Goal: Information Seeking & Learning: Compare options

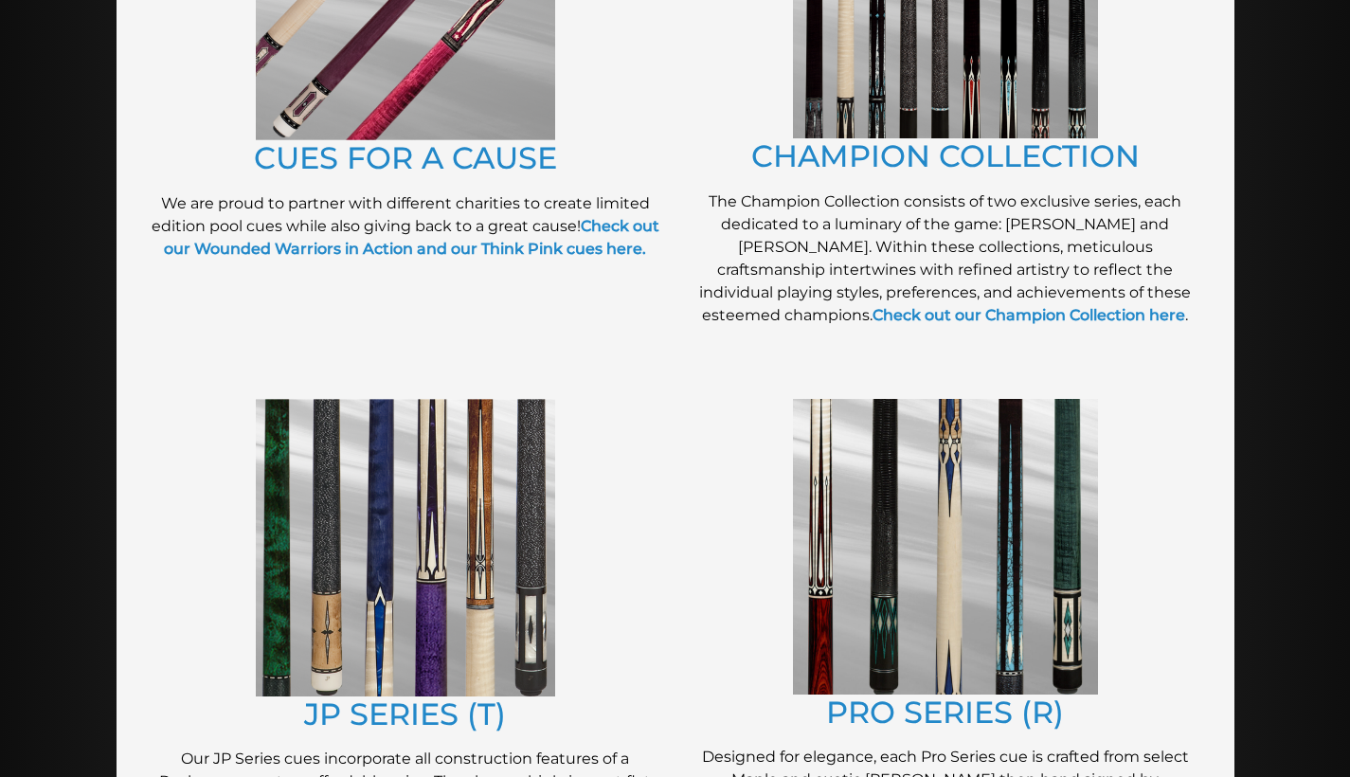
scroll to position [750, 0]
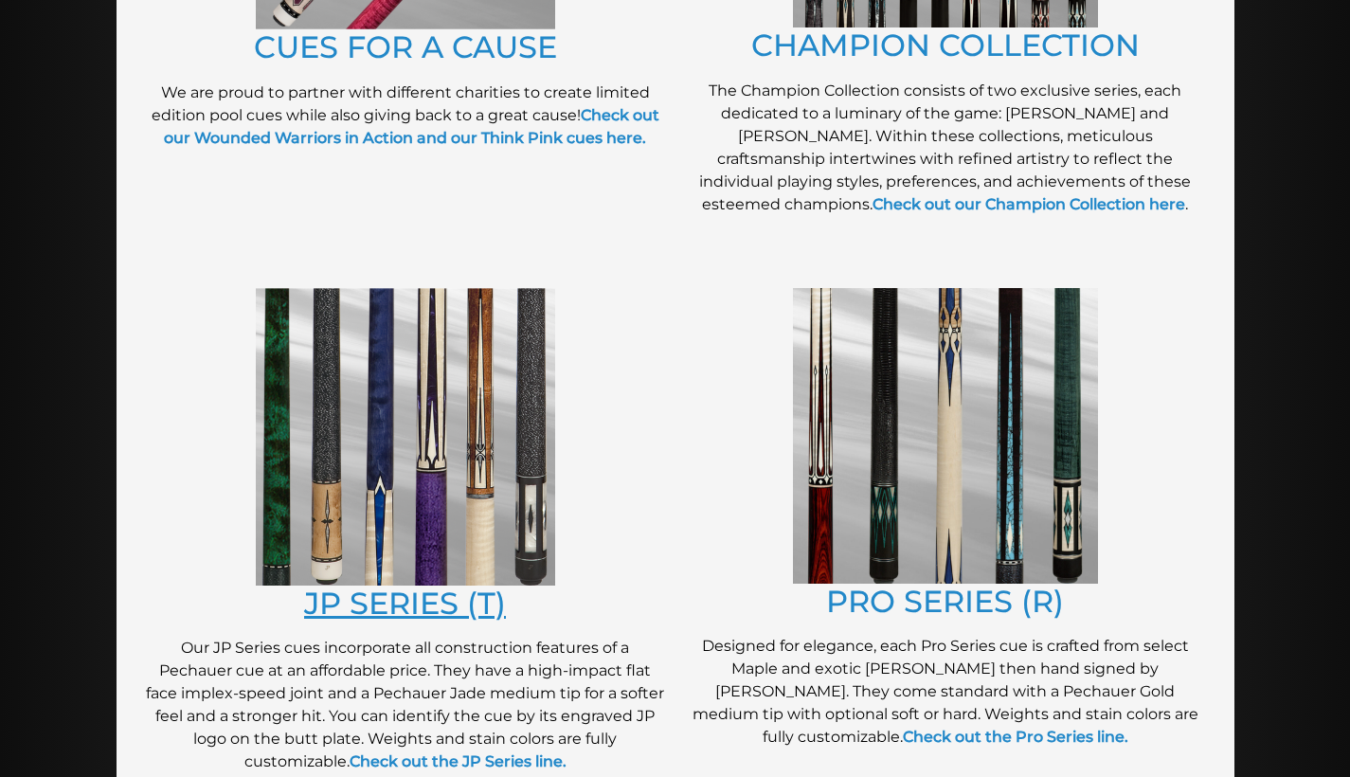
click at [430, 602] on link "JP SERIES (T)" at bounding box center [405, 602] width 202 height 37
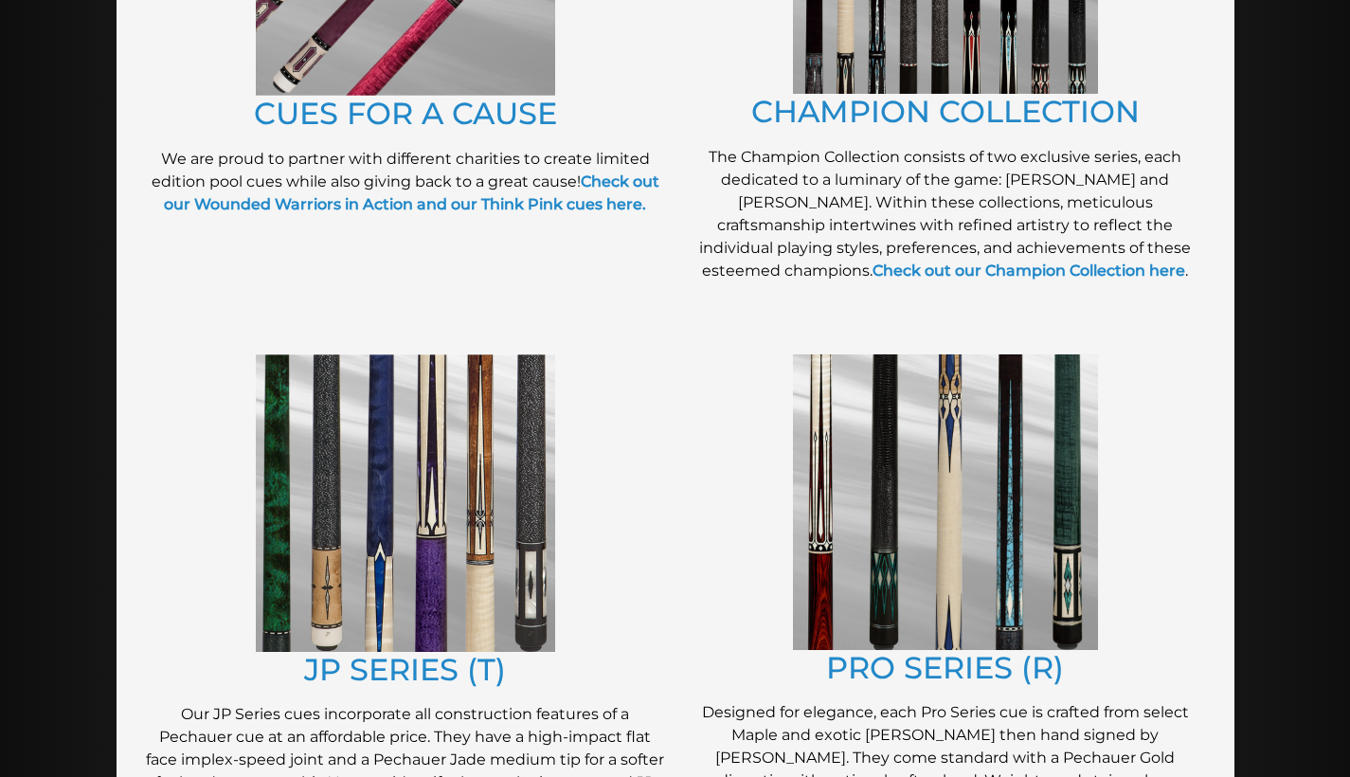
scroll to position [707, 0]
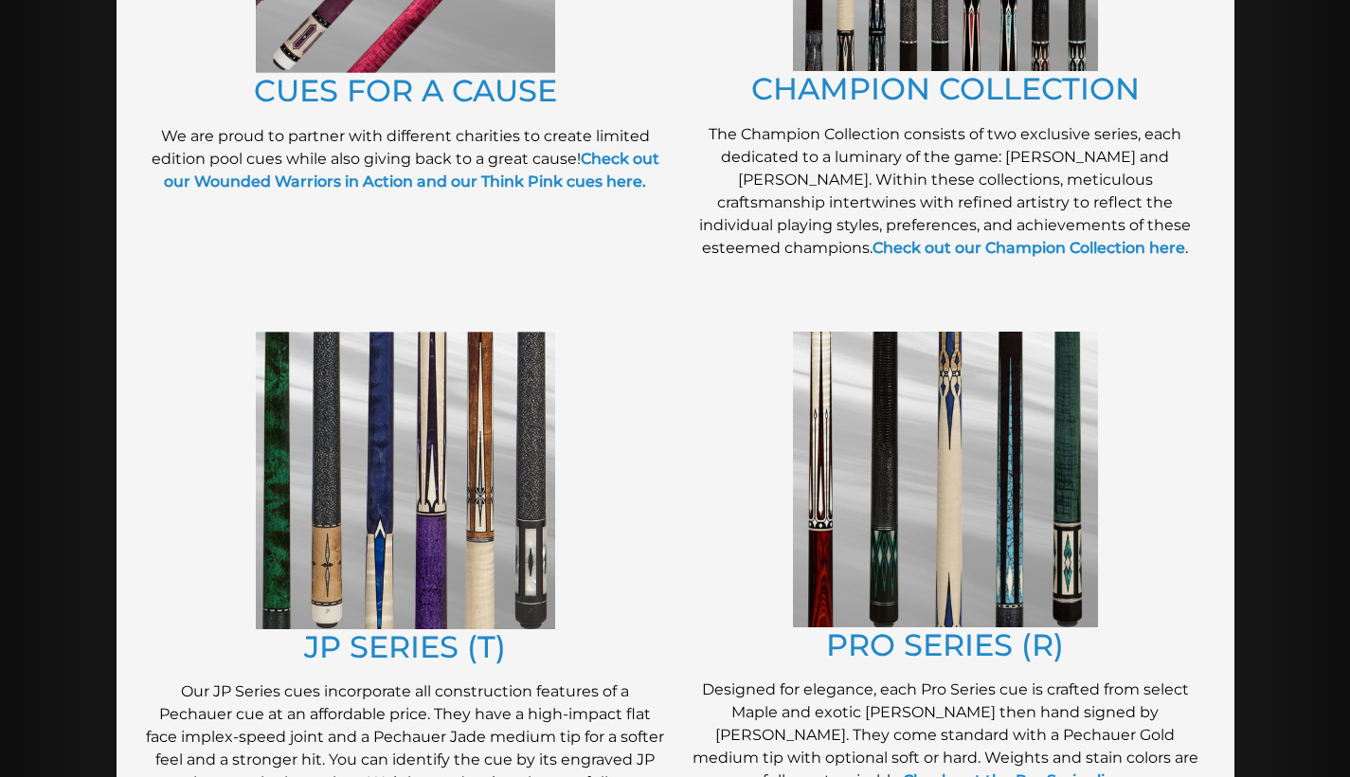
click at [479, 485] on img at bounding box center [405, 480] width 299 height 297
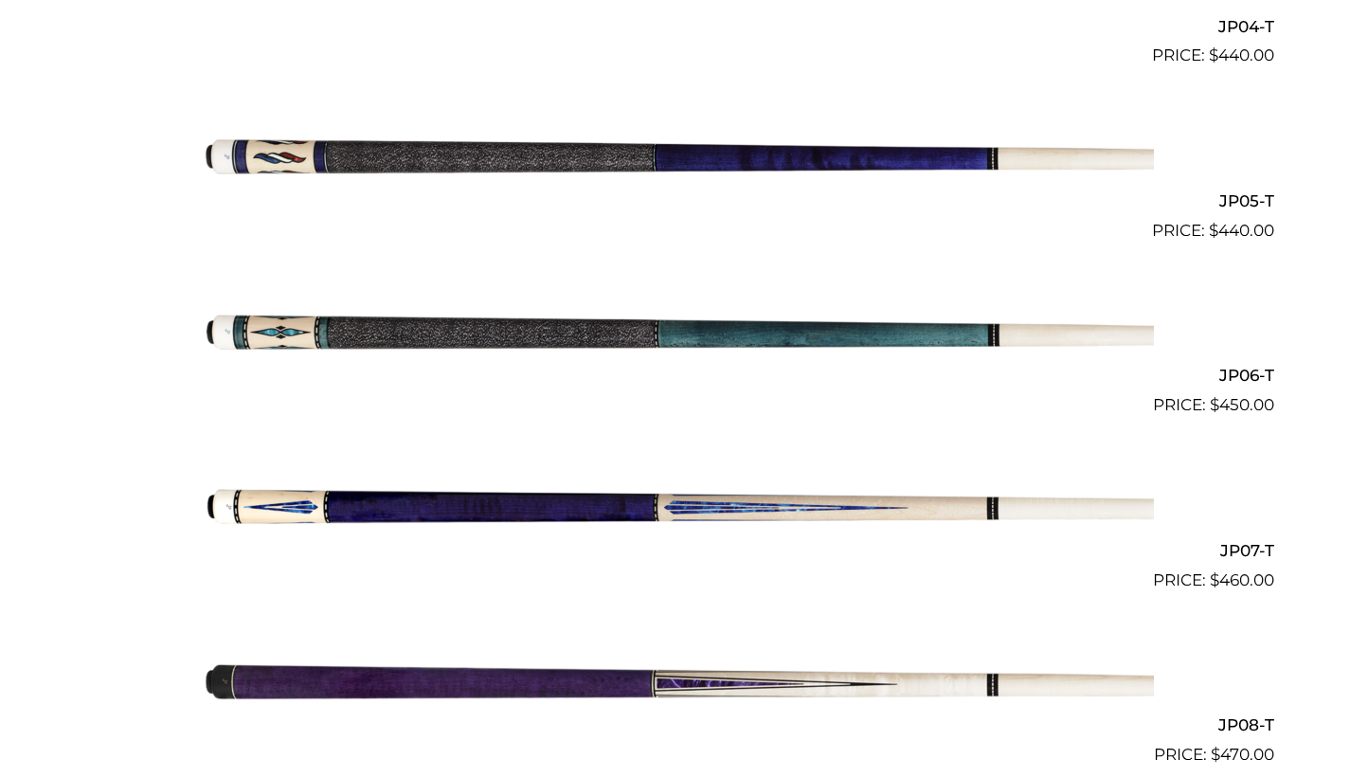
scroll to position [1221, 0]
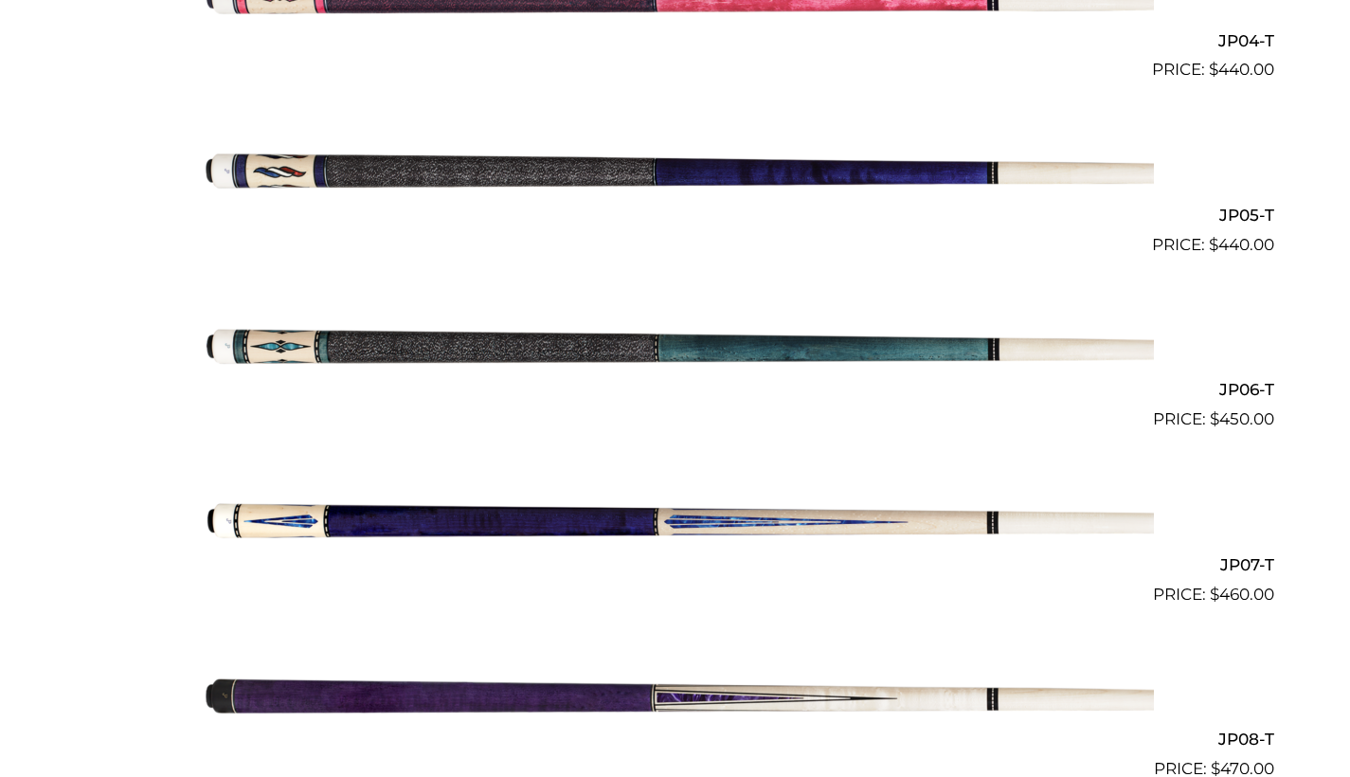
click at [684, 518] on img at bounding box center [675, 519] width 957 height 159
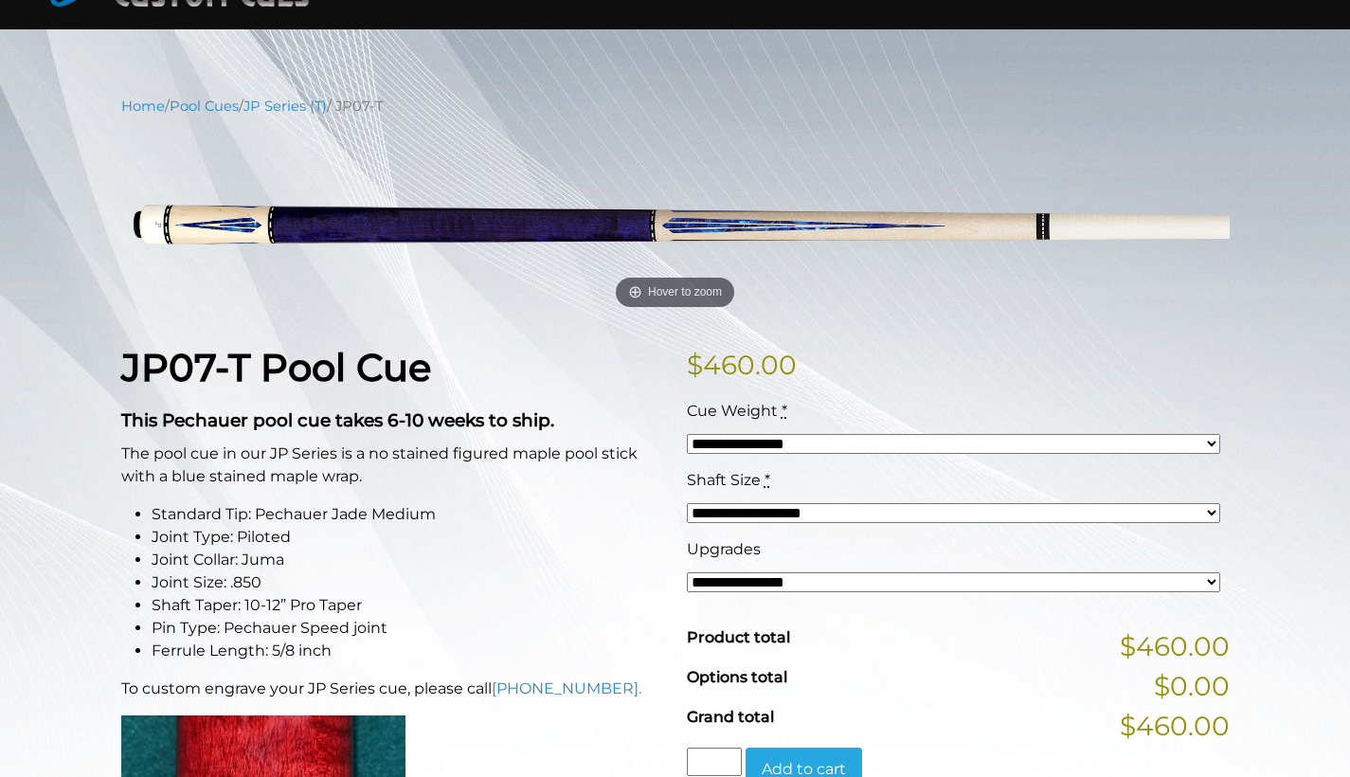
scroll to position [35, 0]
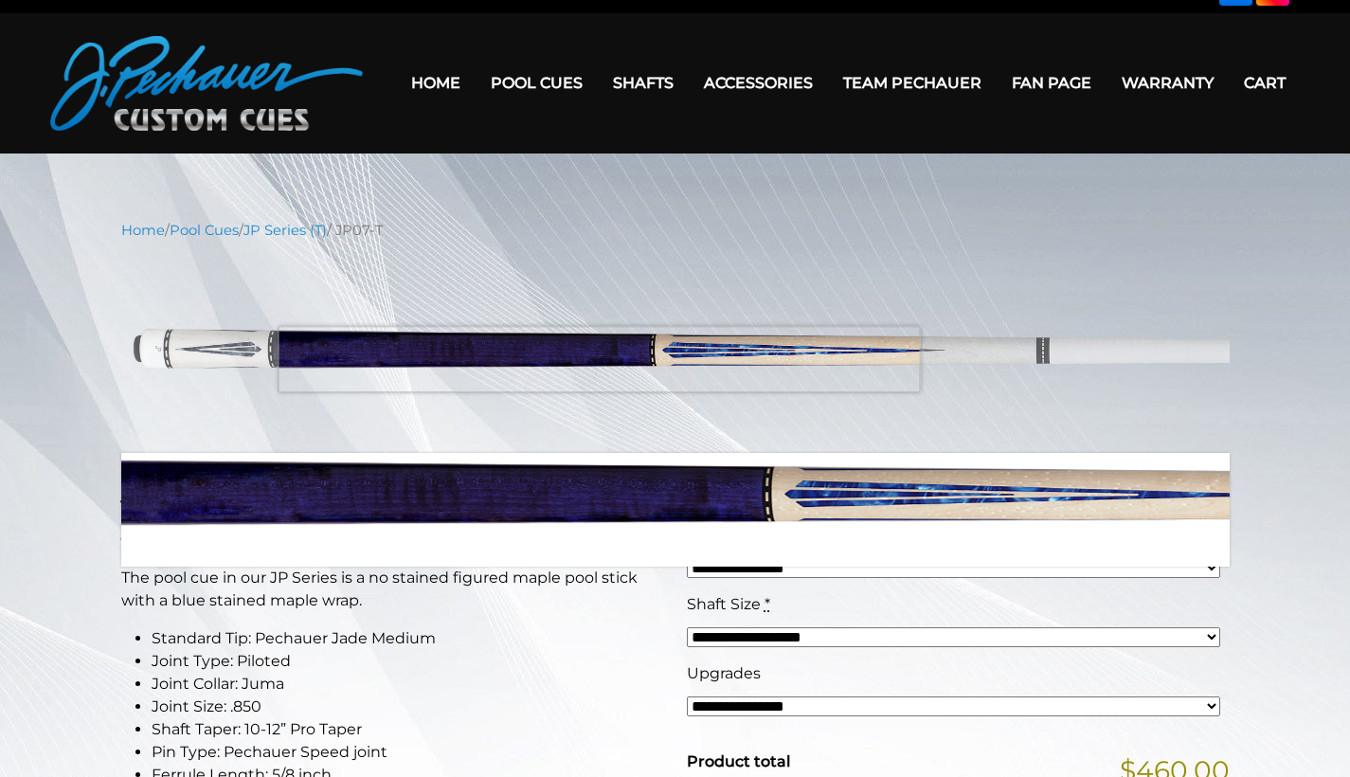
click at [599, 359] on img at bounding box center [675, 347] width 1108 height 185
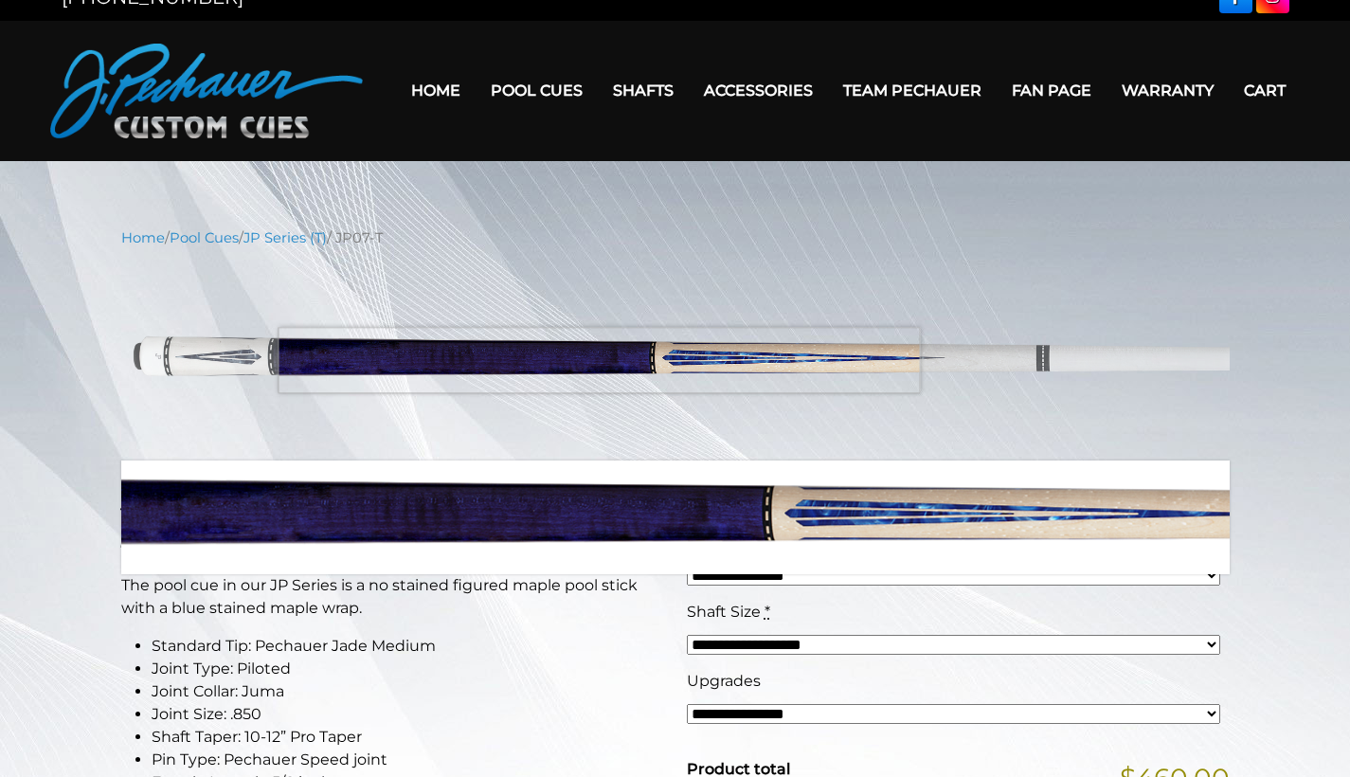
scroll to position [24, 0]
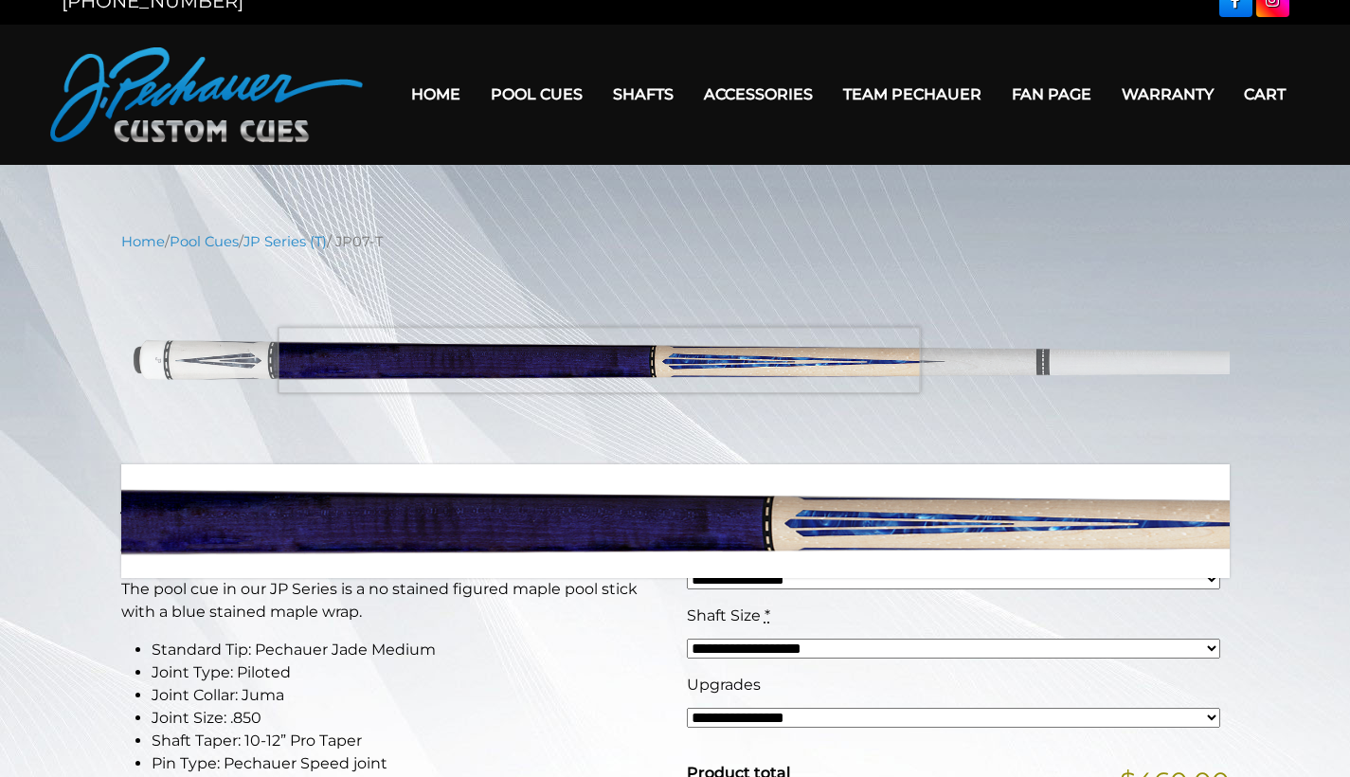
click at [599, 360] on img at bounding box center [675, 358] width 1108 height 185
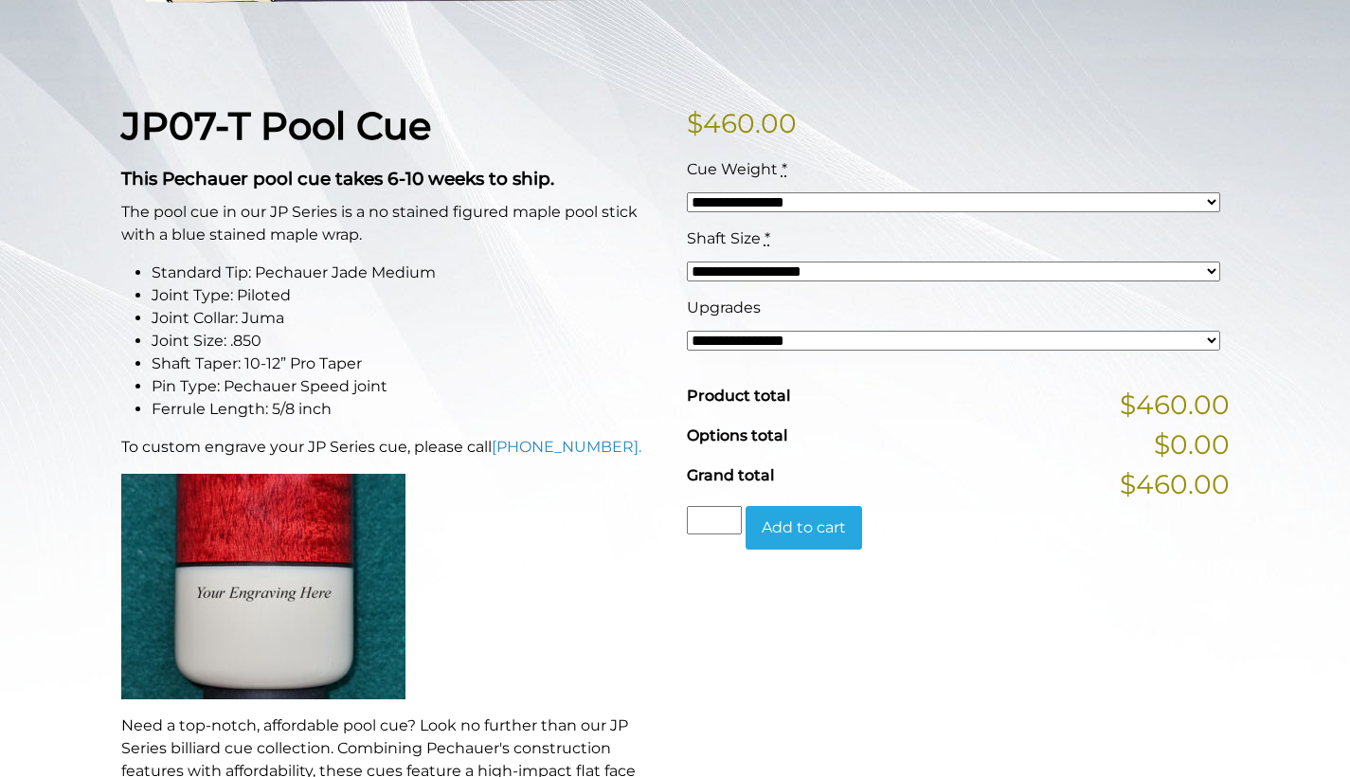
scroll to position [404, 0]
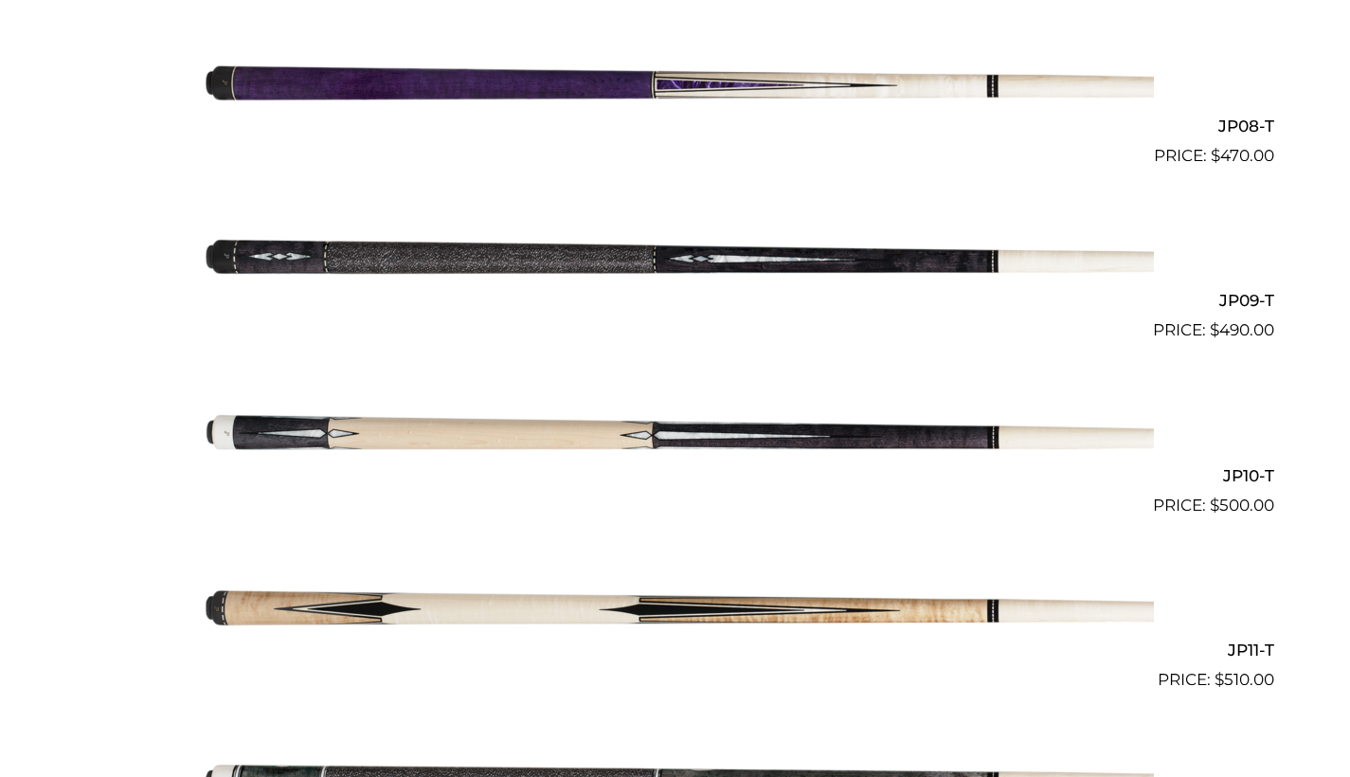
scroll to position [1931, 0]
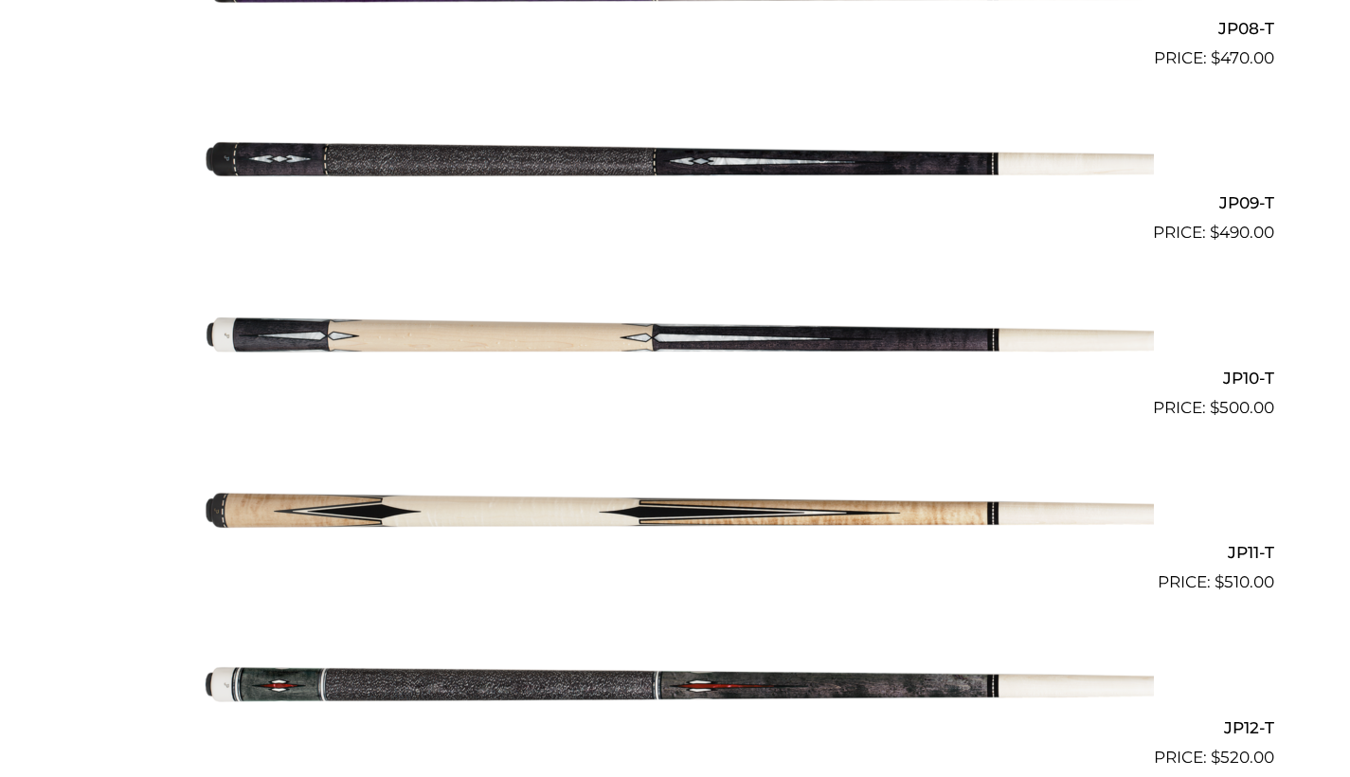
click at [975, 507] on img at bounding box center [675, 507] width 957 height 159
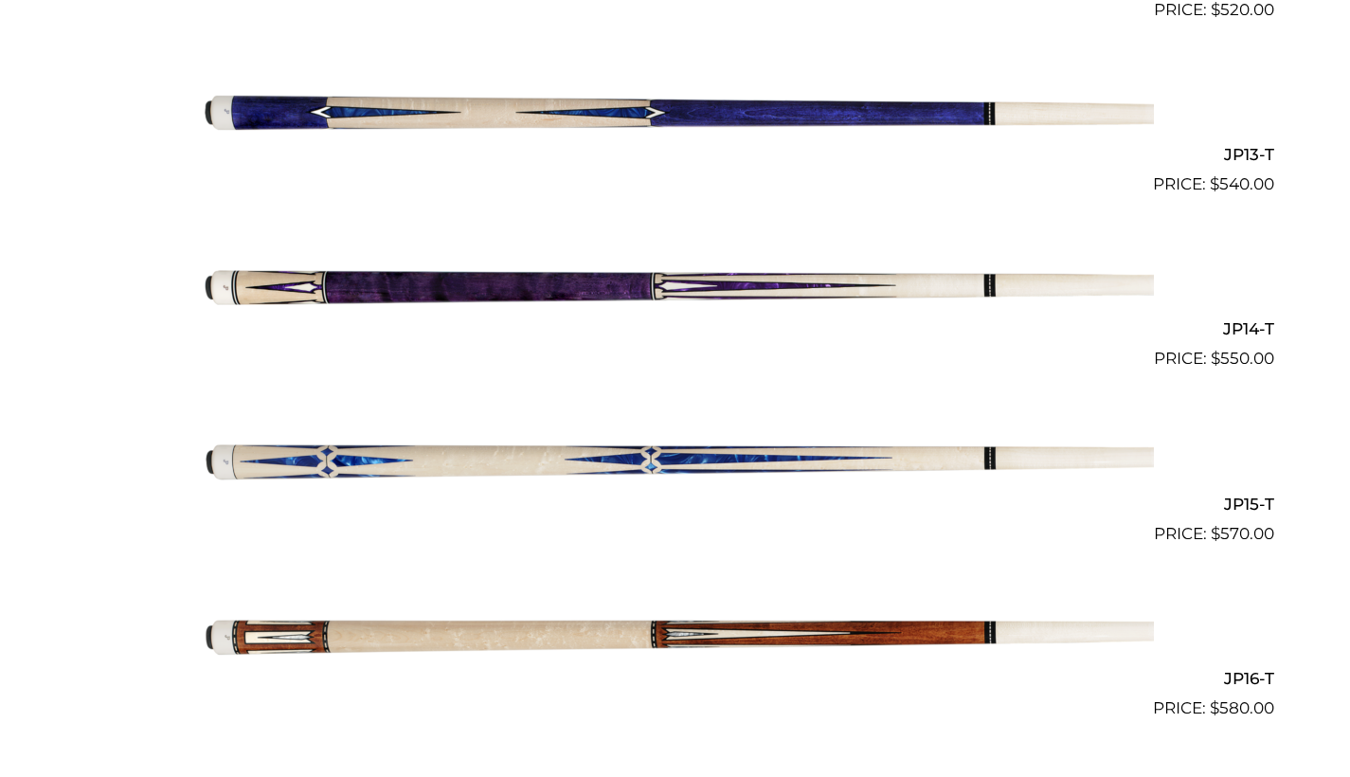
scroll to position [2682, 0]
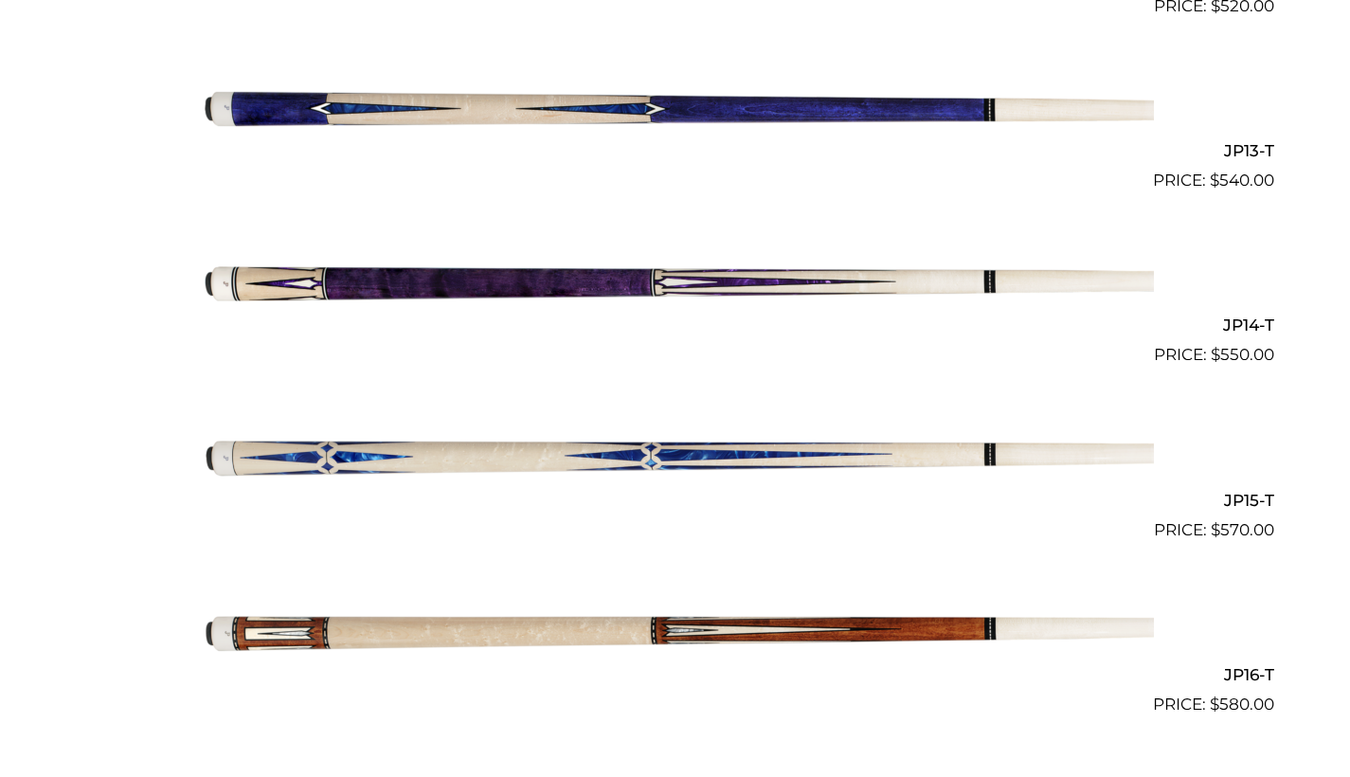
click at [706, 620] on img at bounding box center [675, 629] width 957 height 159
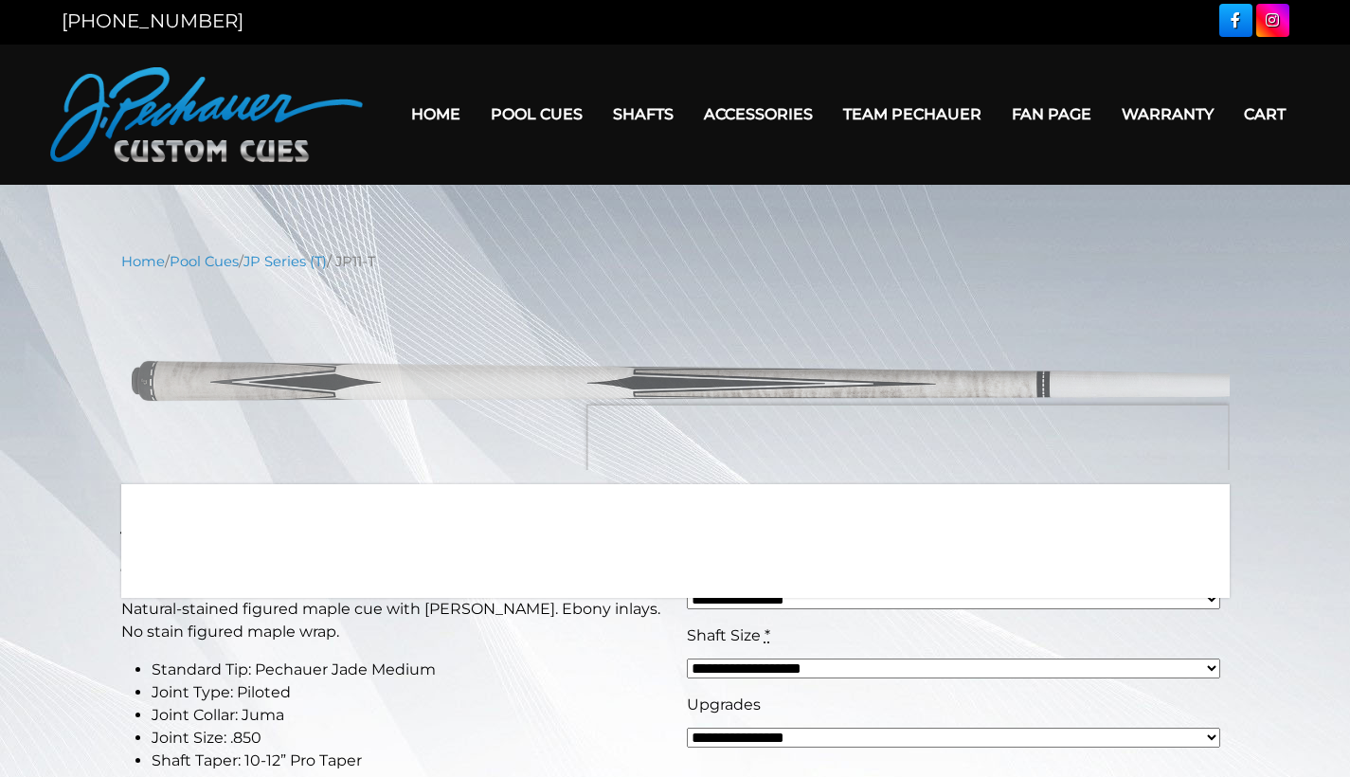
scroll to position [8, 0]
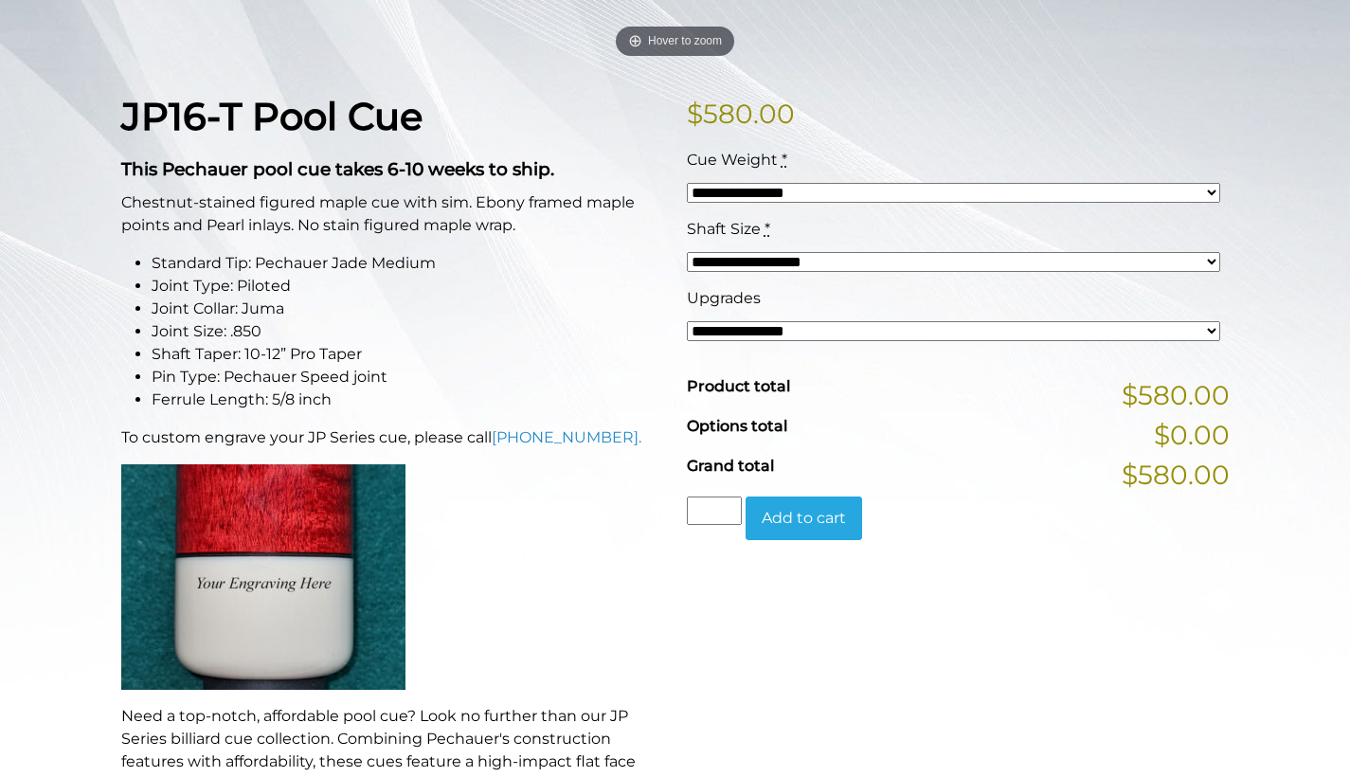
scroll to position [406, 0]
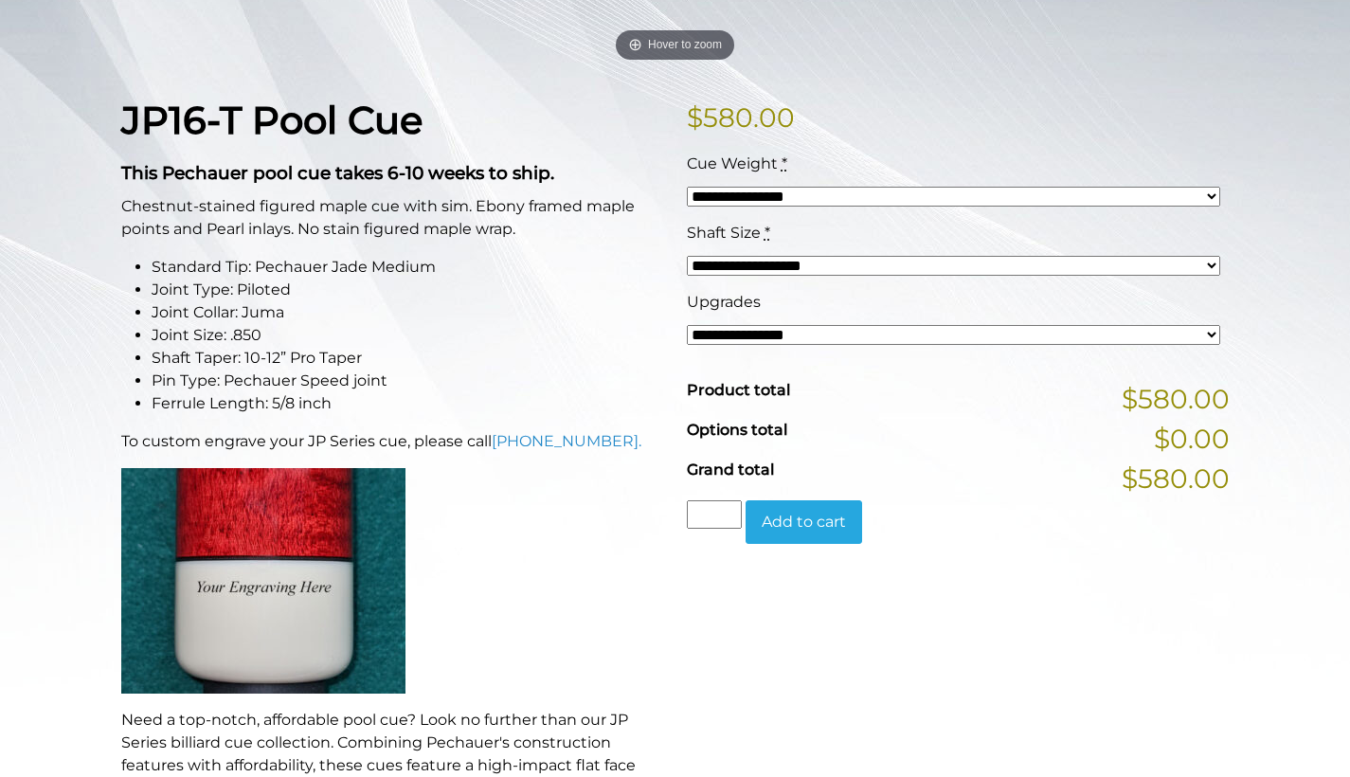
select select "*****"
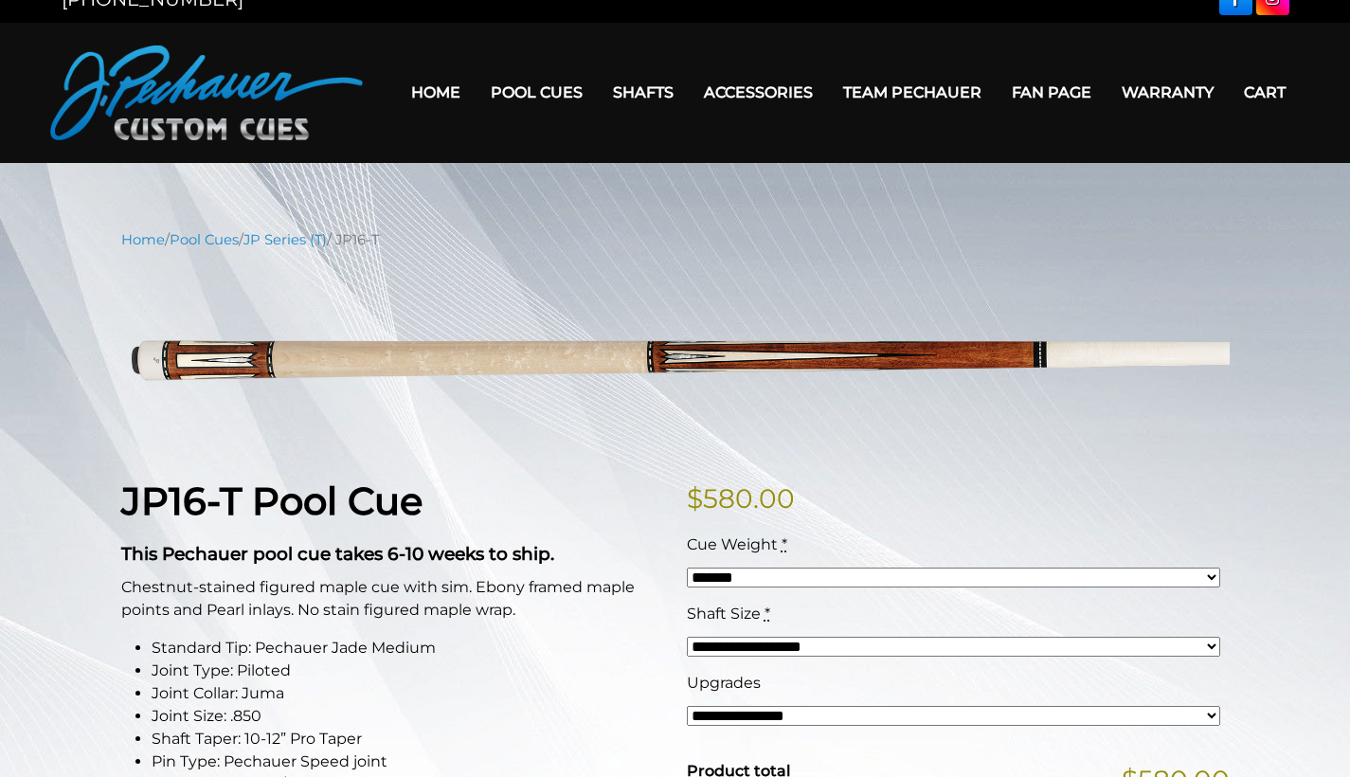
scroll to position [0, 0]
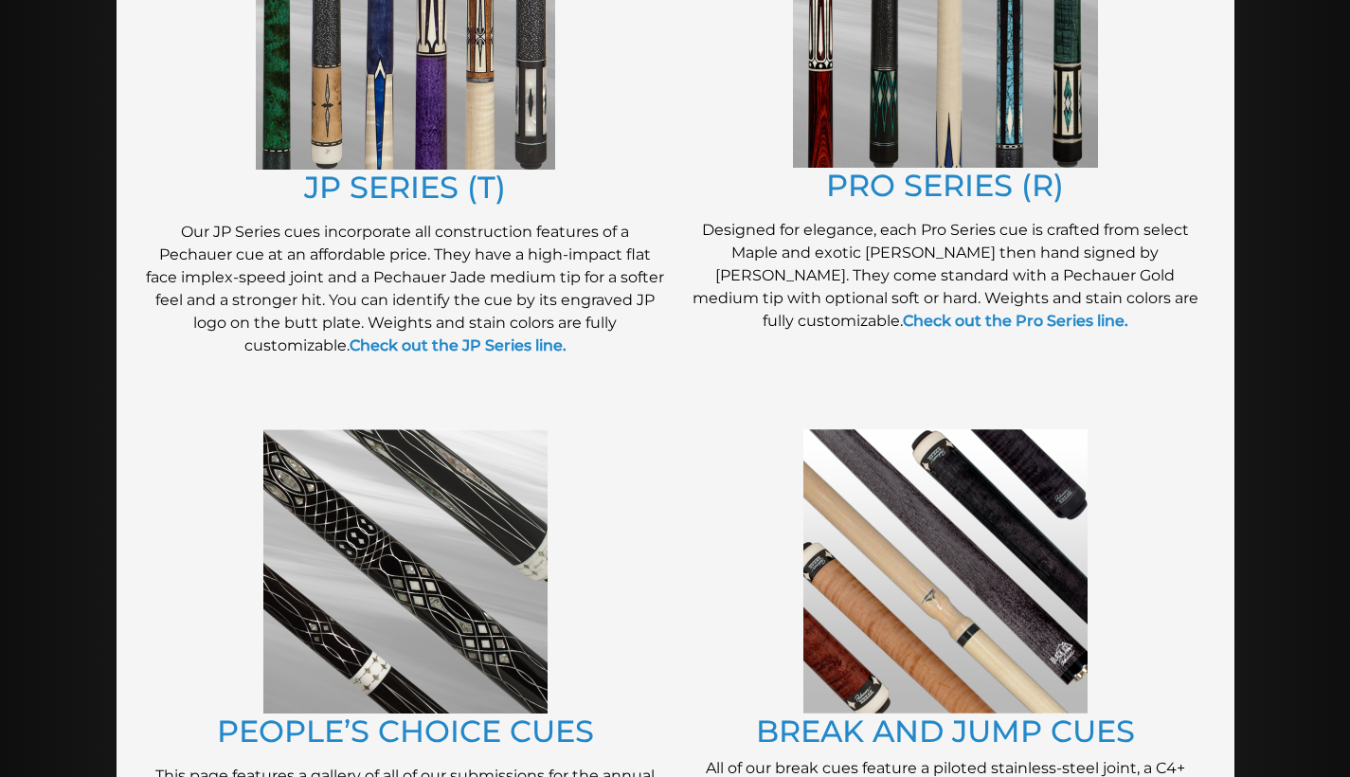
scroll to position [1011, 0]
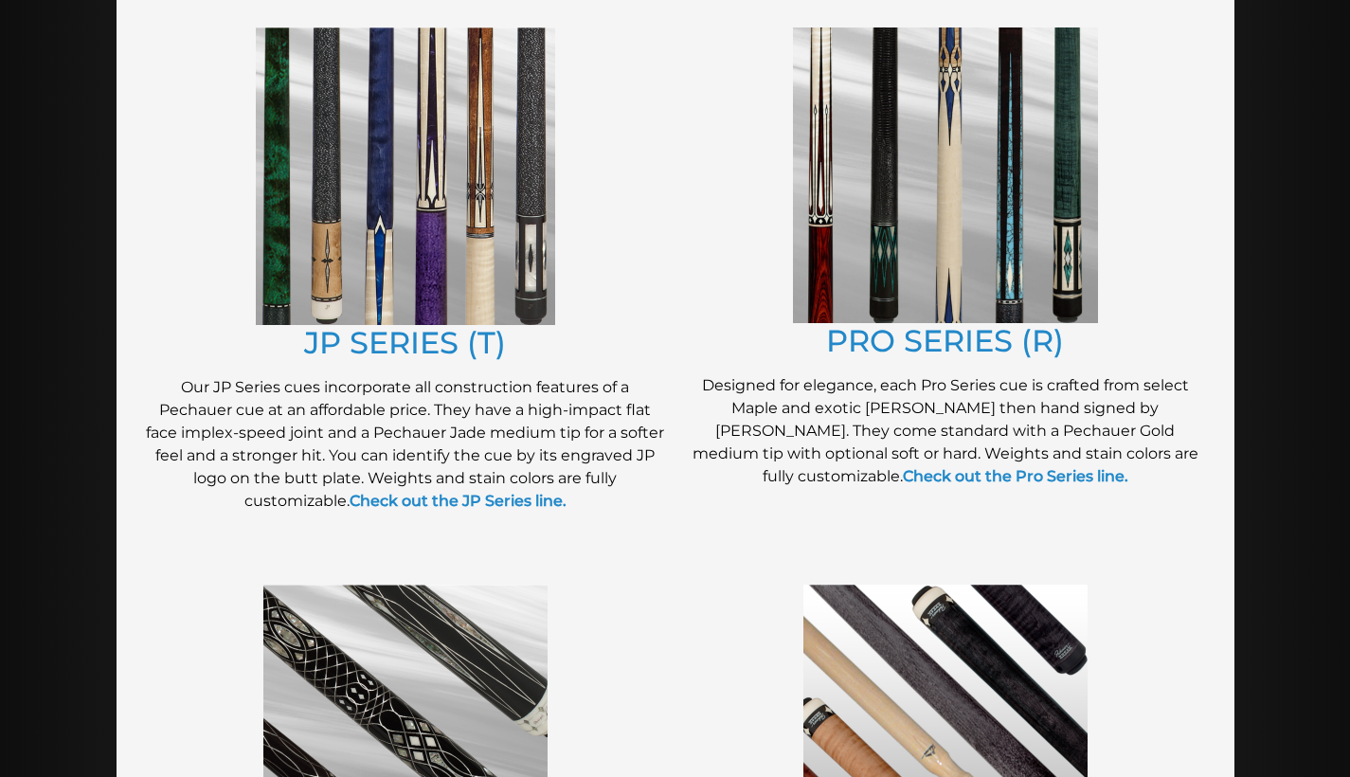
click at [834, 317] on img at bounding box center [945, 175] width 305 height 296
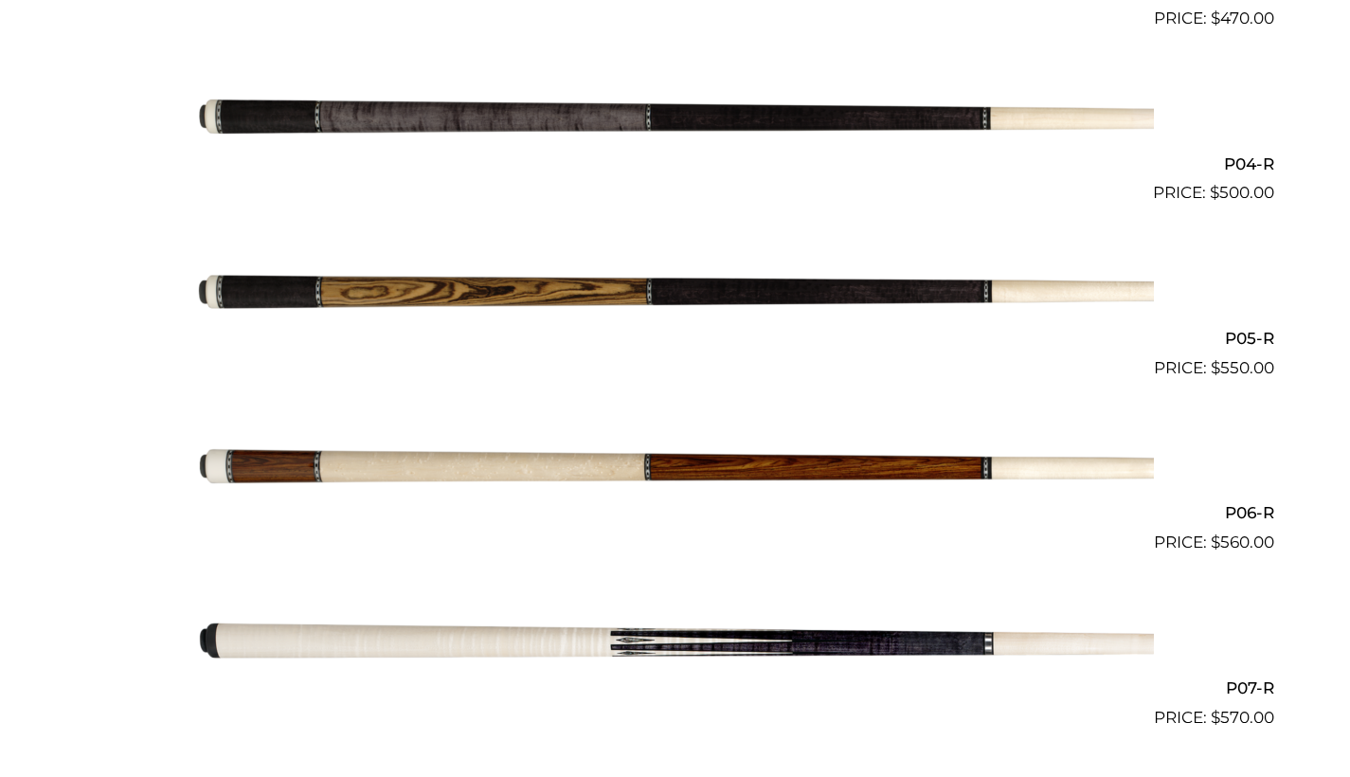
scroll to position [1122, 0]
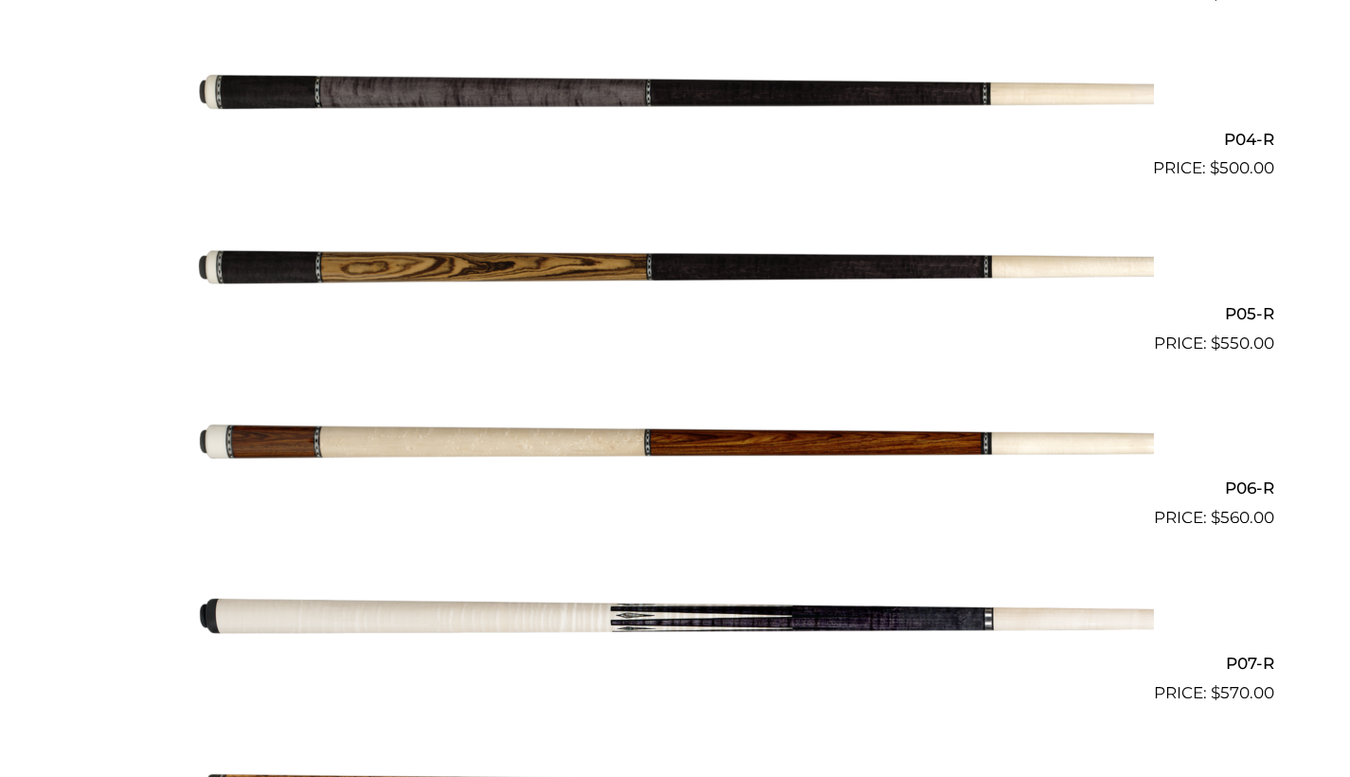
click at [980, 608] on img at bounding box center [675, 617] width 957 height 159
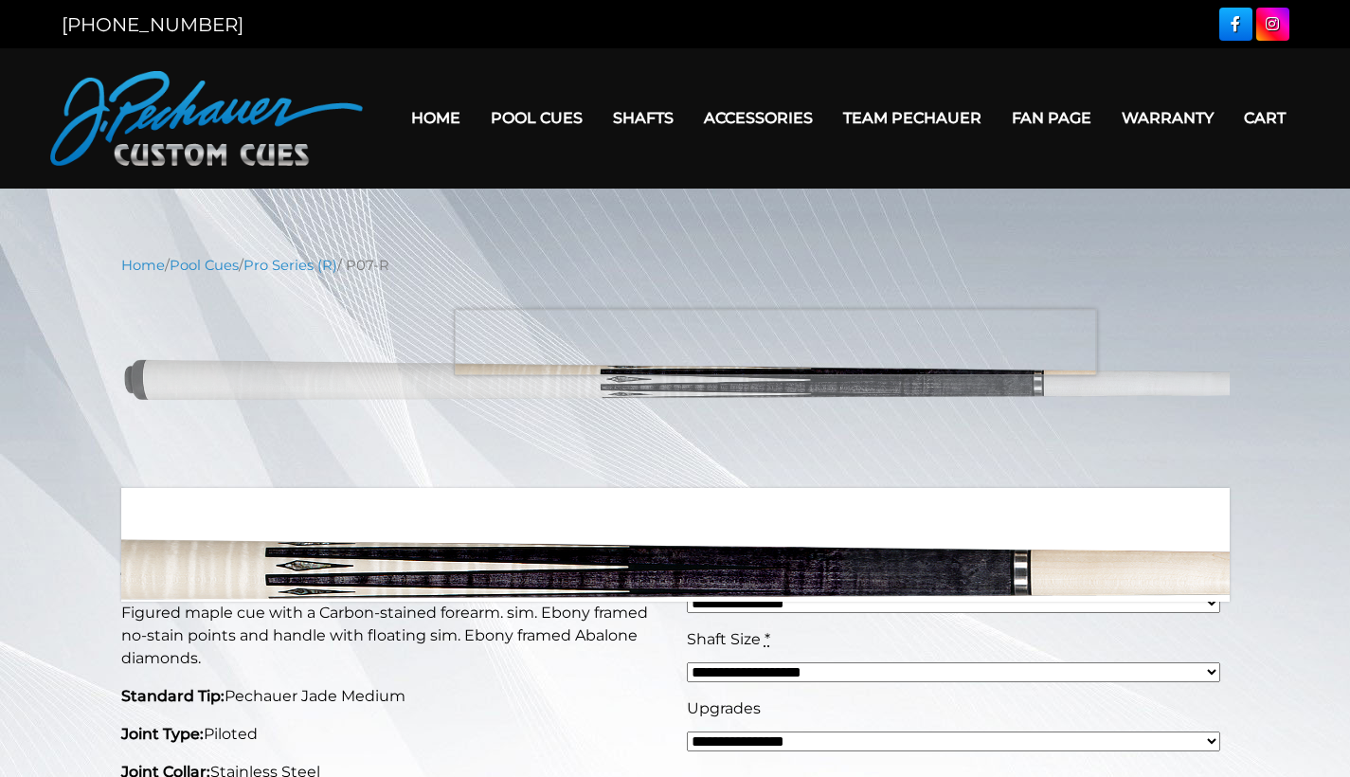
scroll to position [4, 0]
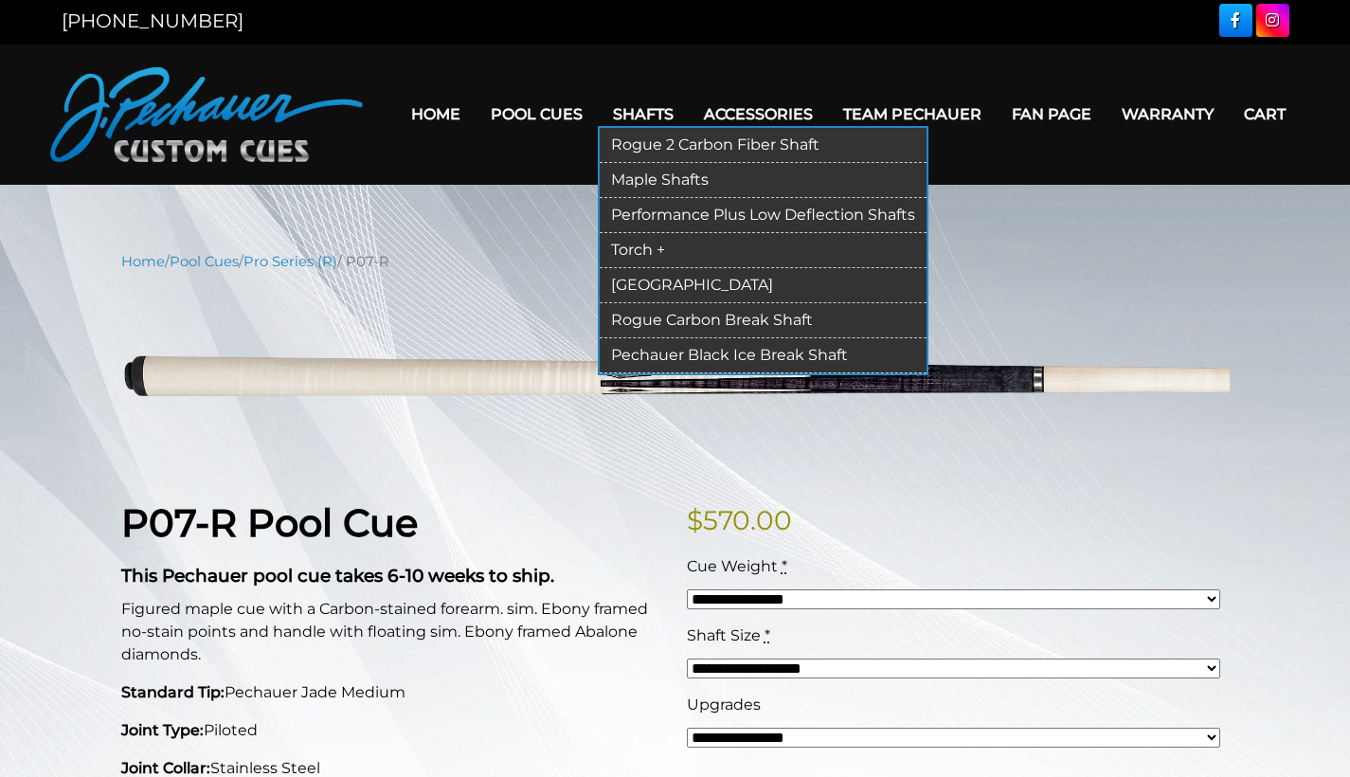
click at [610, 104] on link "Shafts" at bounding box center [643, 114] width 91 height 48
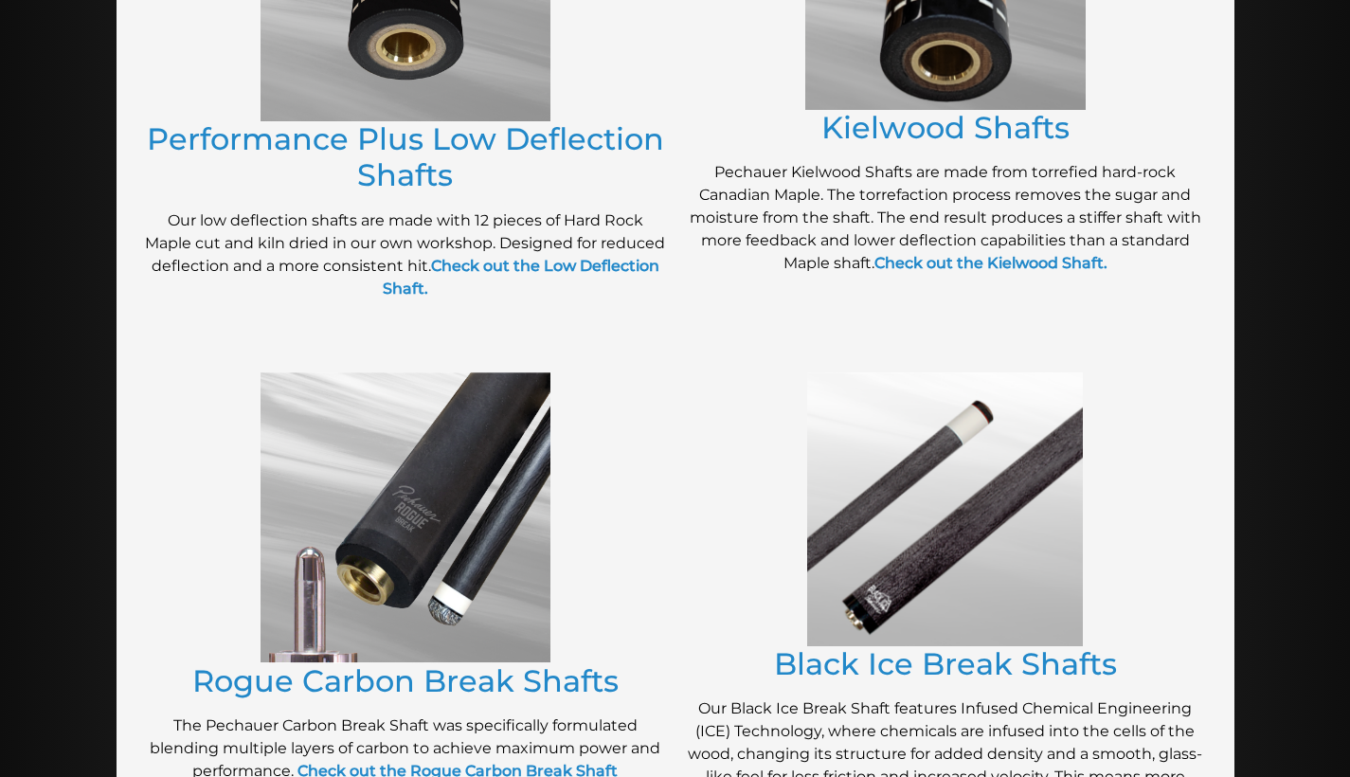
scroll to position [919, 0]
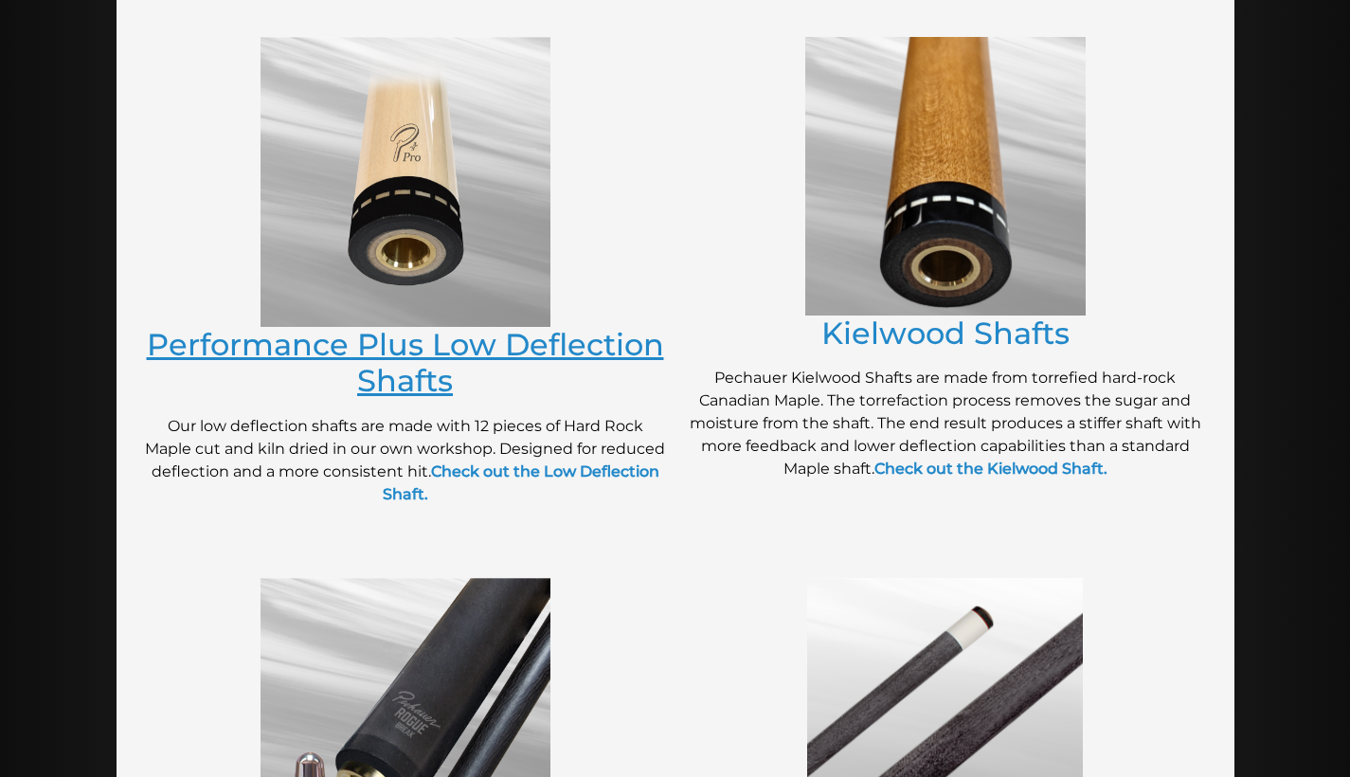
click at [437, 364] on link "Performance Plus Low Deflection Shafts" at bounding box center [405, 362] width 517 height 73
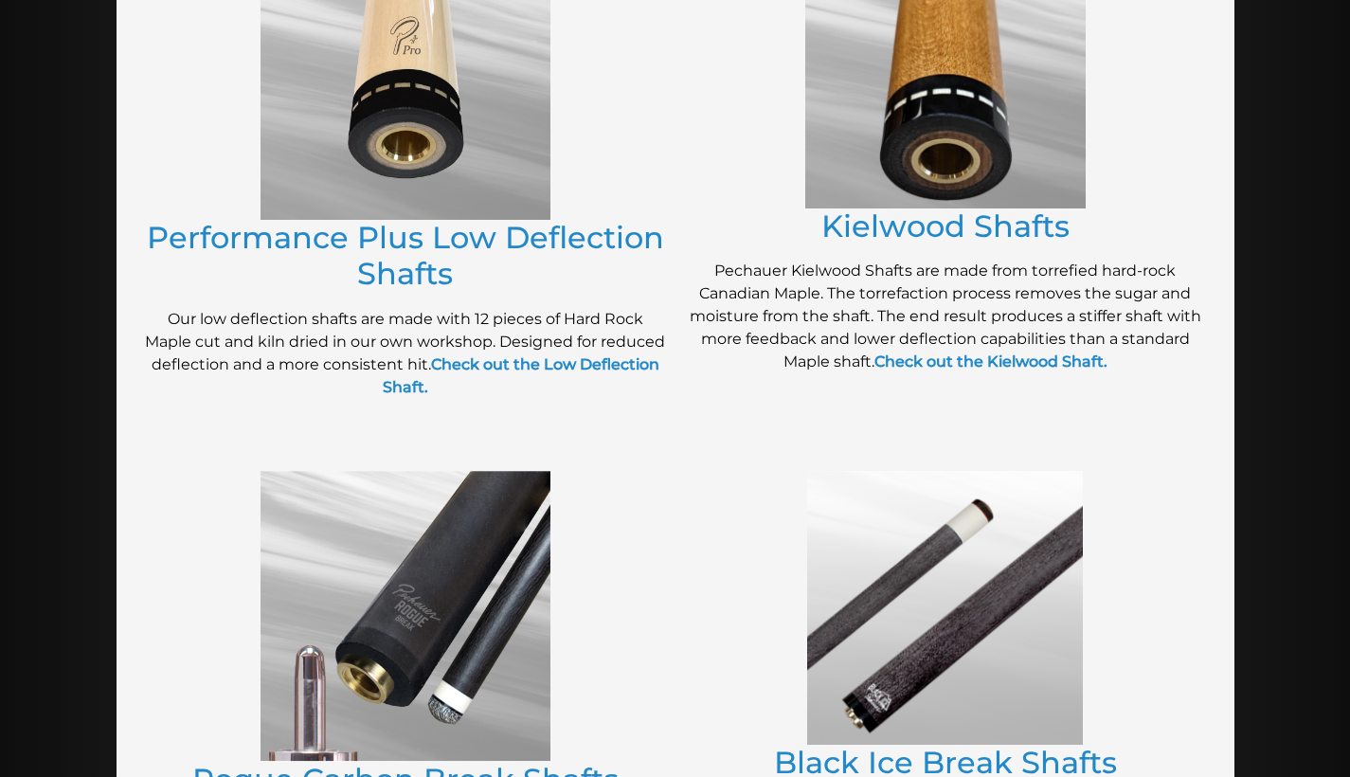
scroll to position [998, 0]
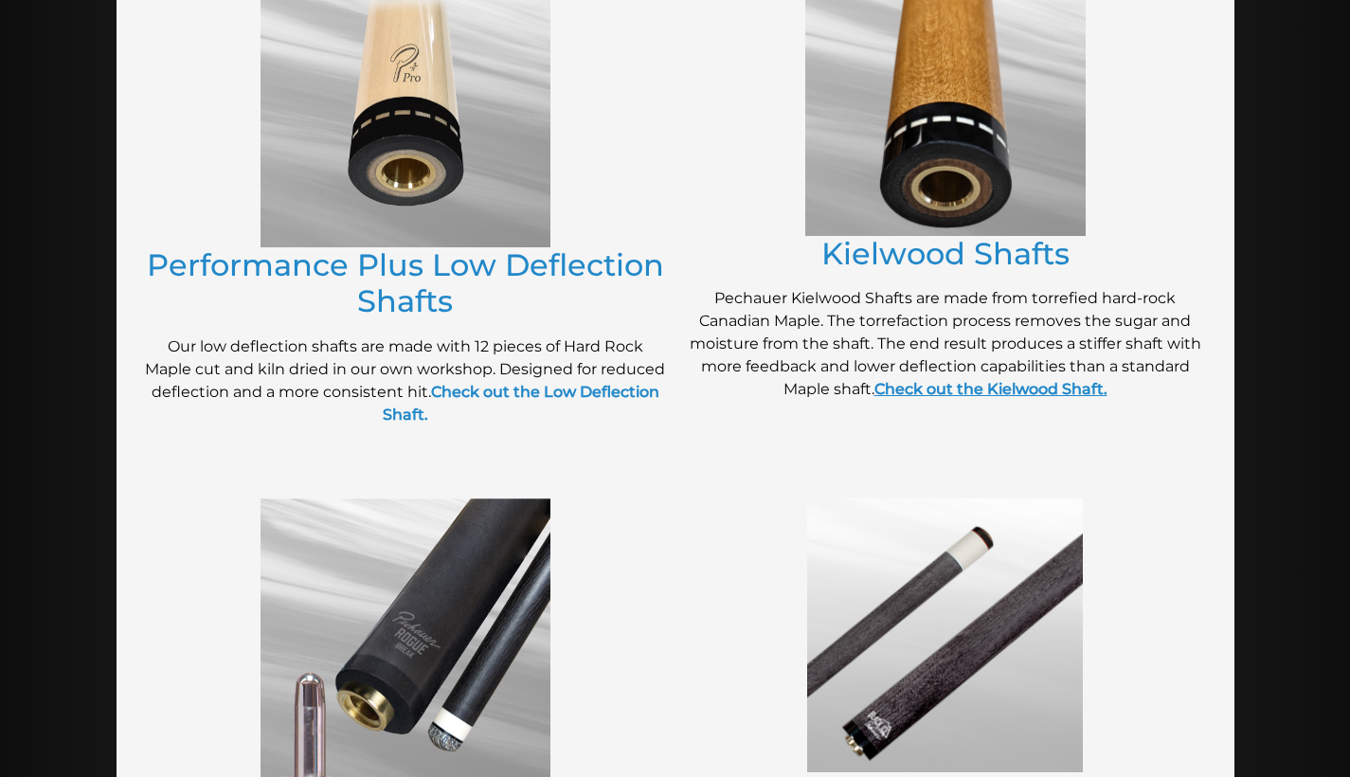
click at [926, 389] on strong "Check out the Kielwood Shaft." at bounding box center [990, 389] width 233 height 18
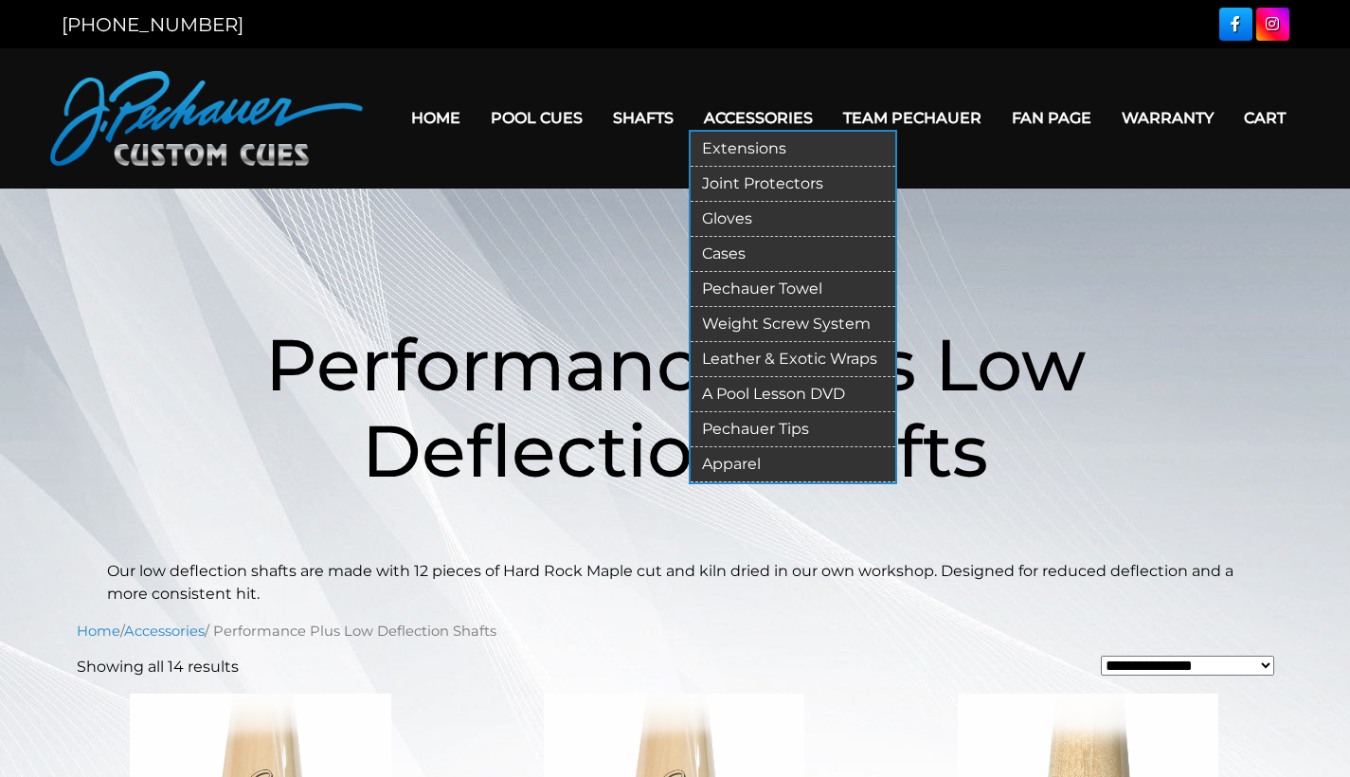
click at [721, 237] on link "Cases" at bounding box center [793, 254] width 205 height 35
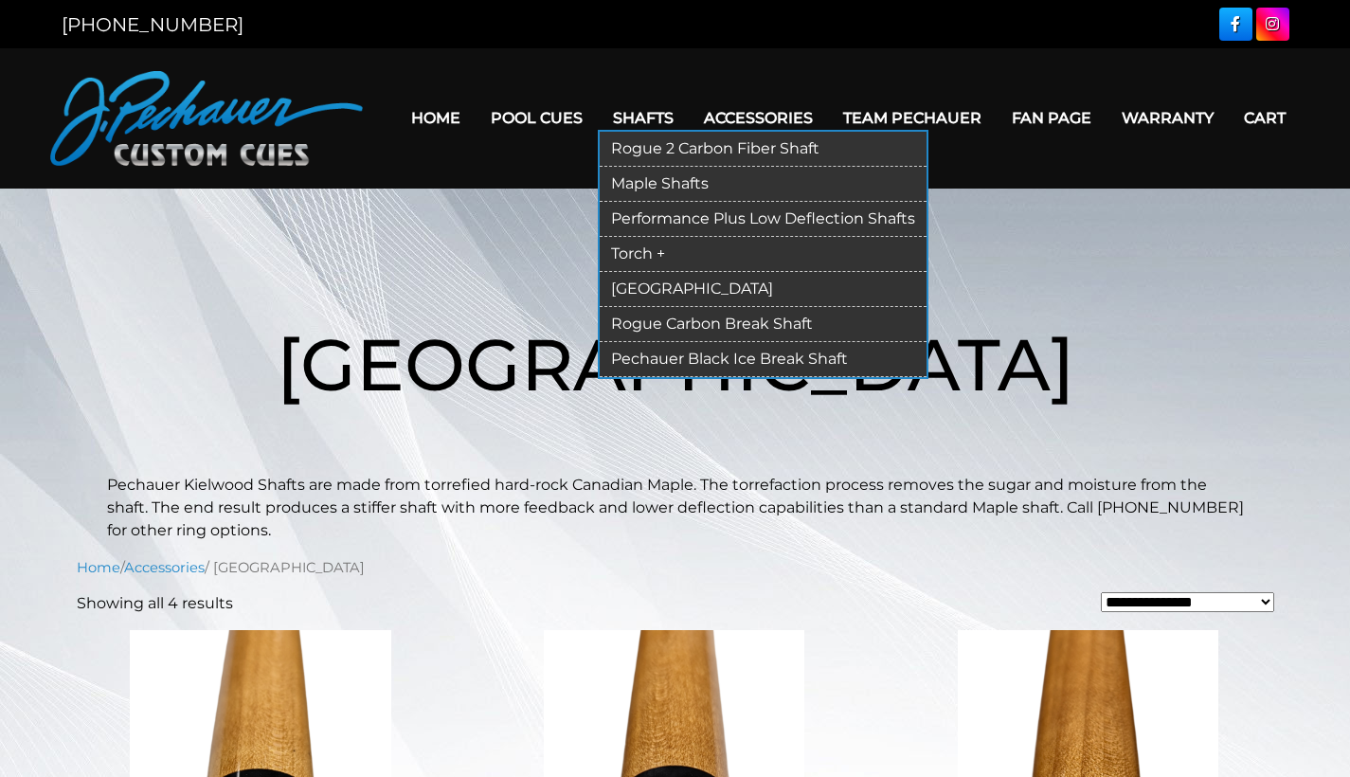
click at [630, 112] on link "Shafts" at bounding box center [643, 118] width 91 height 48
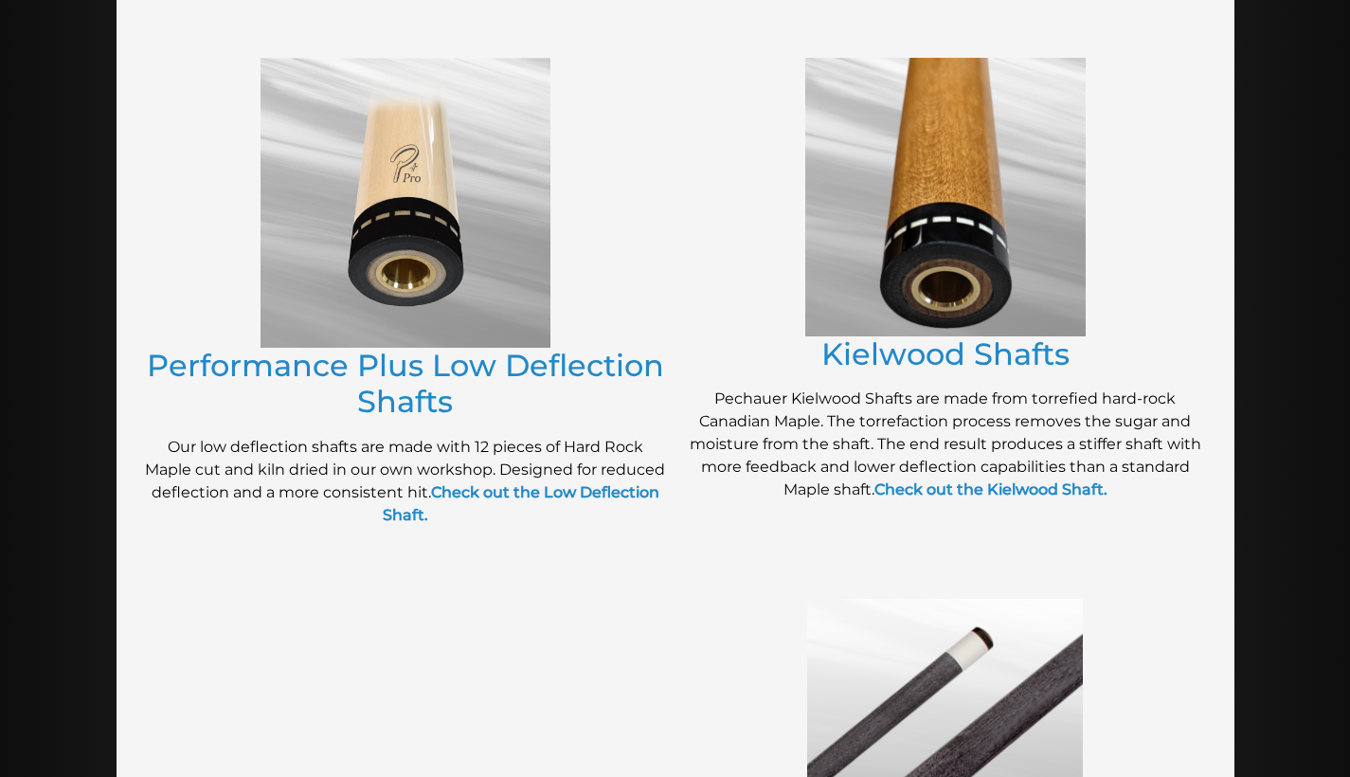
scroll to position [539, 0]
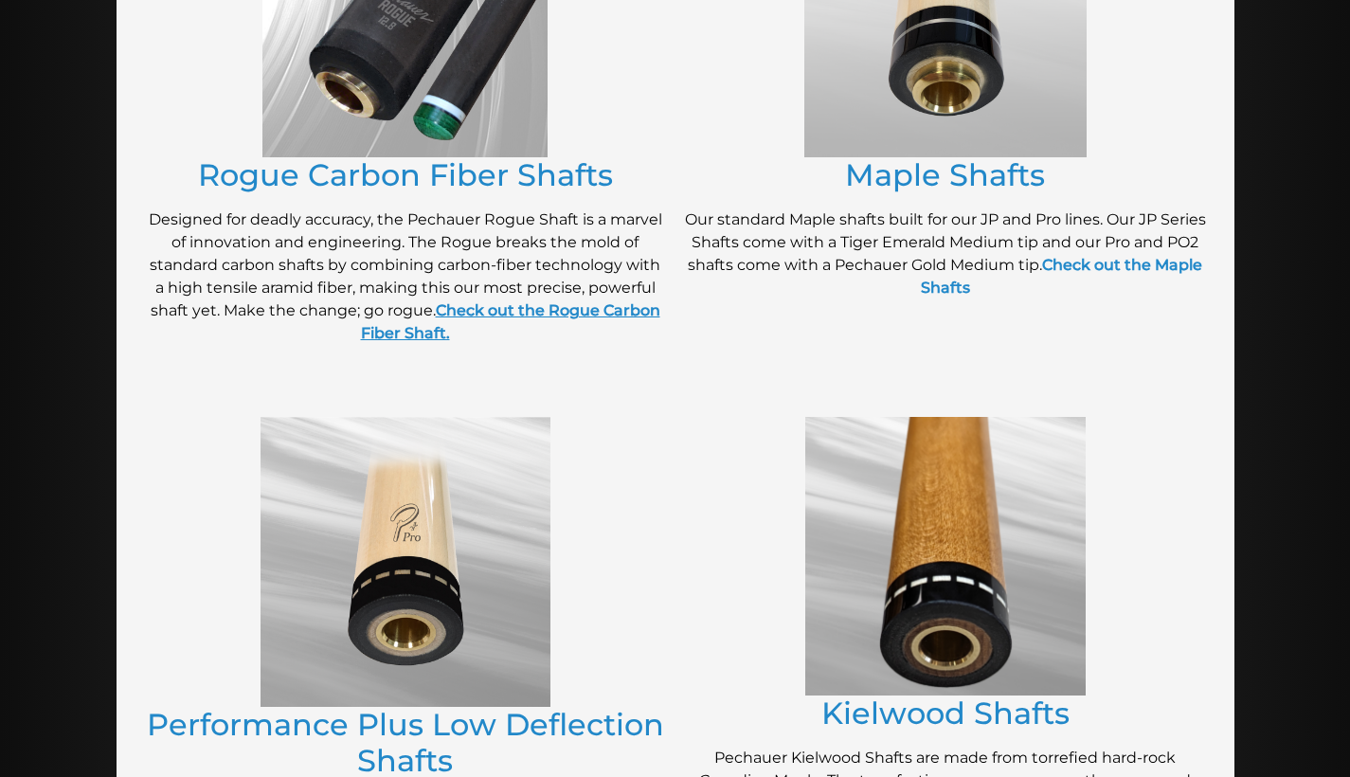
click at [435, 332] on strong "Check out the Rogue Carbon Fiber Shaft." at bounding box center [510, 321] width 299 height 41
click at [372, 122] on img at bounding box center [404, 16] width 285 height 282
click at [391, 170] on link "Rogue Carbon Fiber Shafts" at bounding box center [405, 174] width 415 height 37
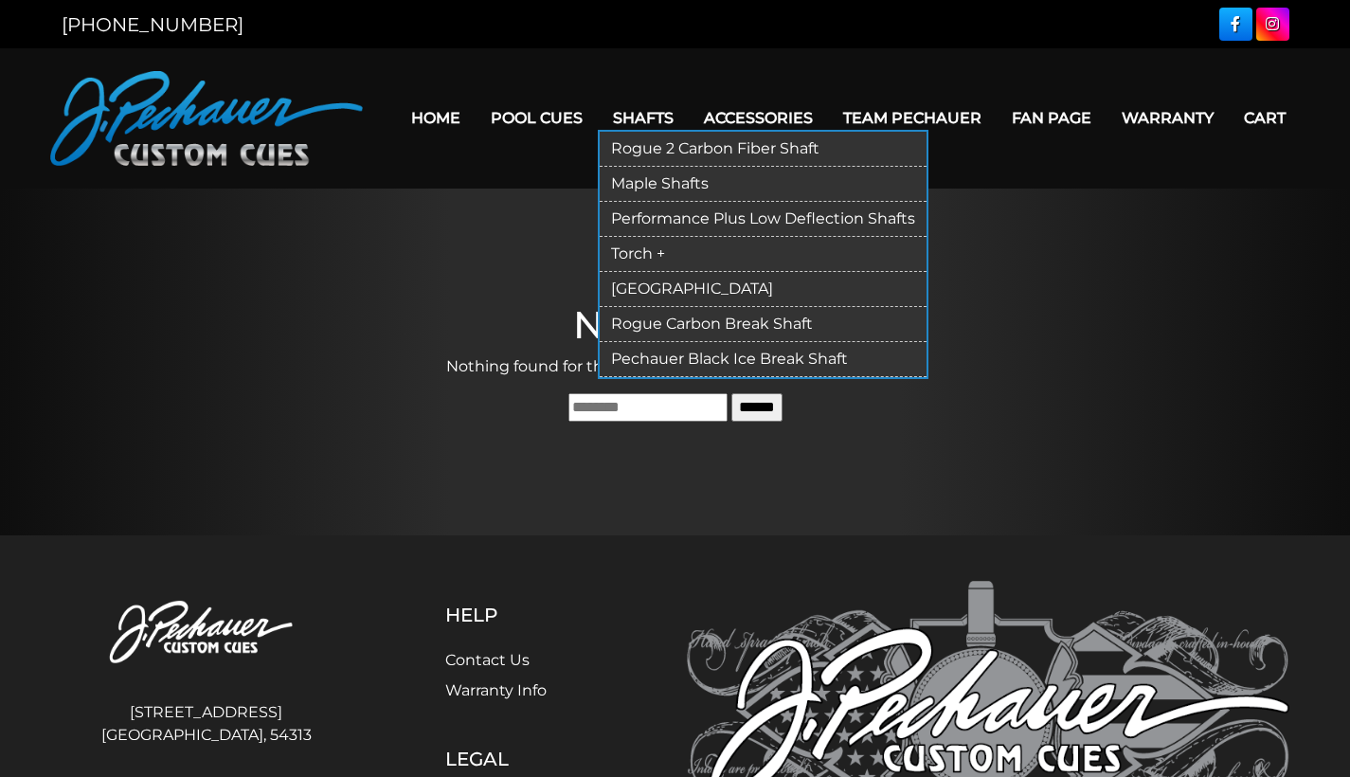
click at [633, 132] on link "Rogue 2 Carbon Fiber Shaft" at bounding box center [763, 149] width 327 height 35
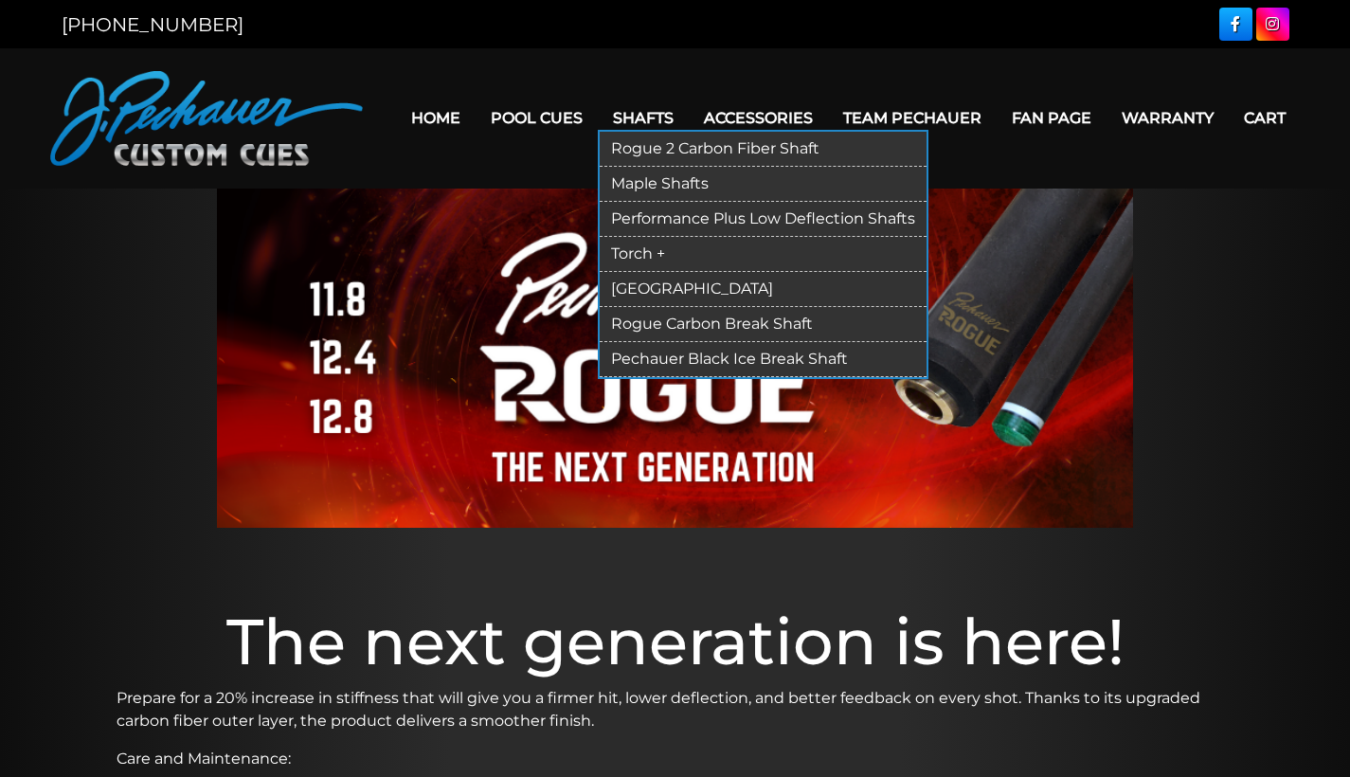
click at [634, 202] on link "Performance Plus Low Deflection Shafts" at bounding box center [763, 219] width 327 height 35
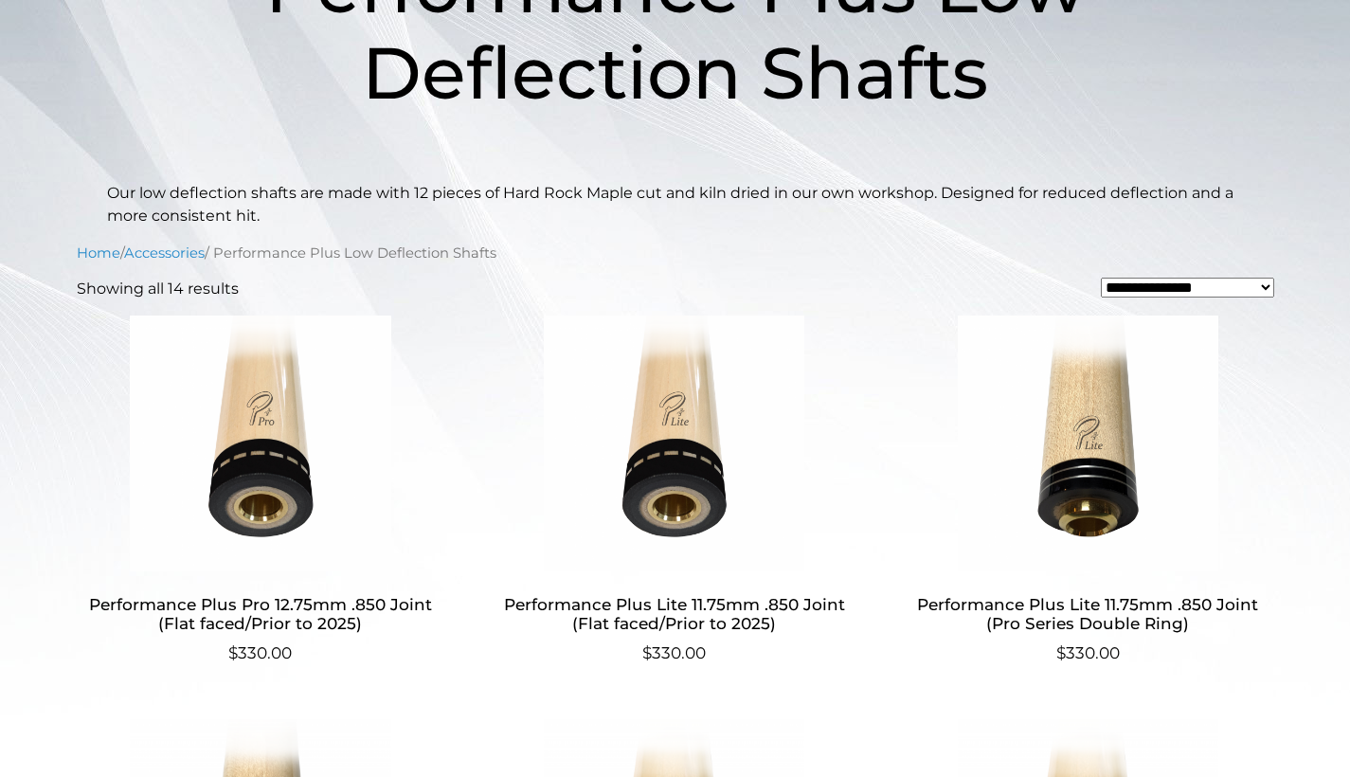
scroll to position [382, 0]
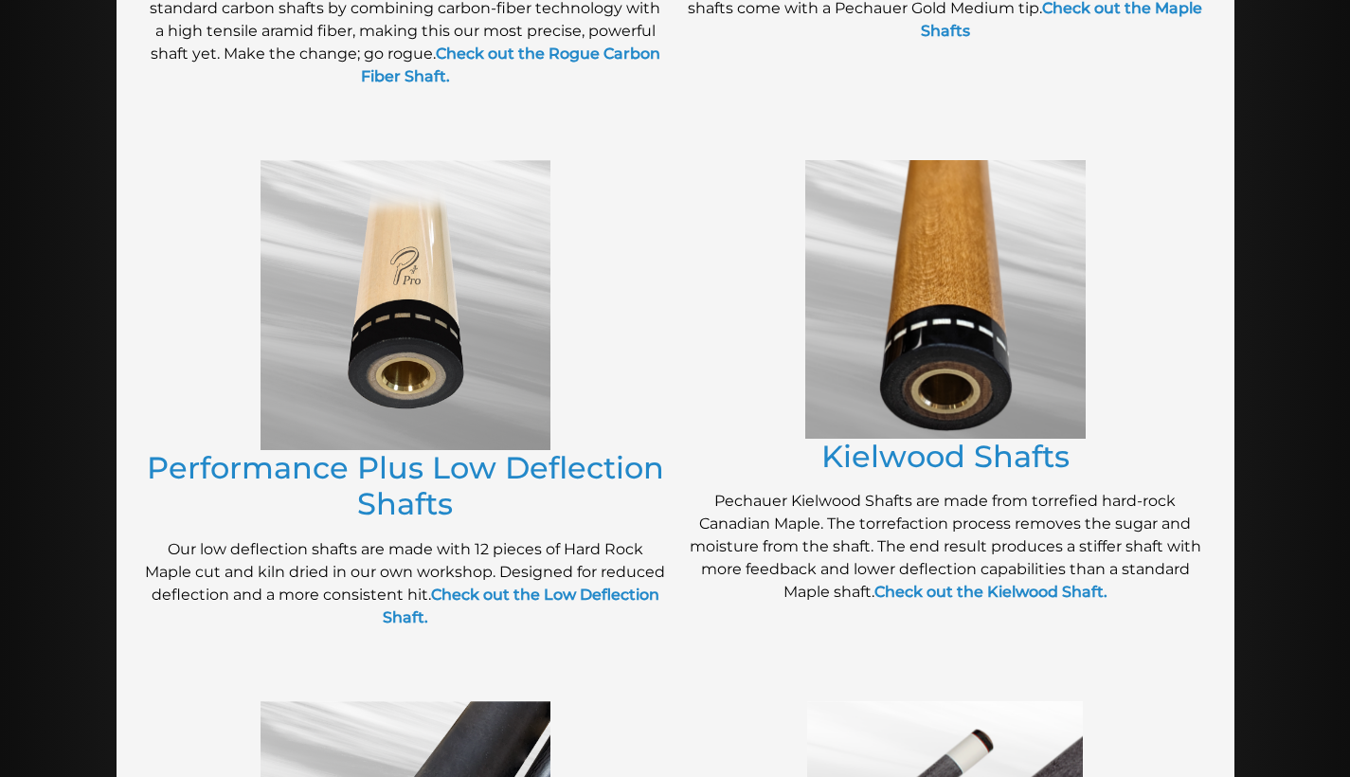
scroll to position [834, 0]
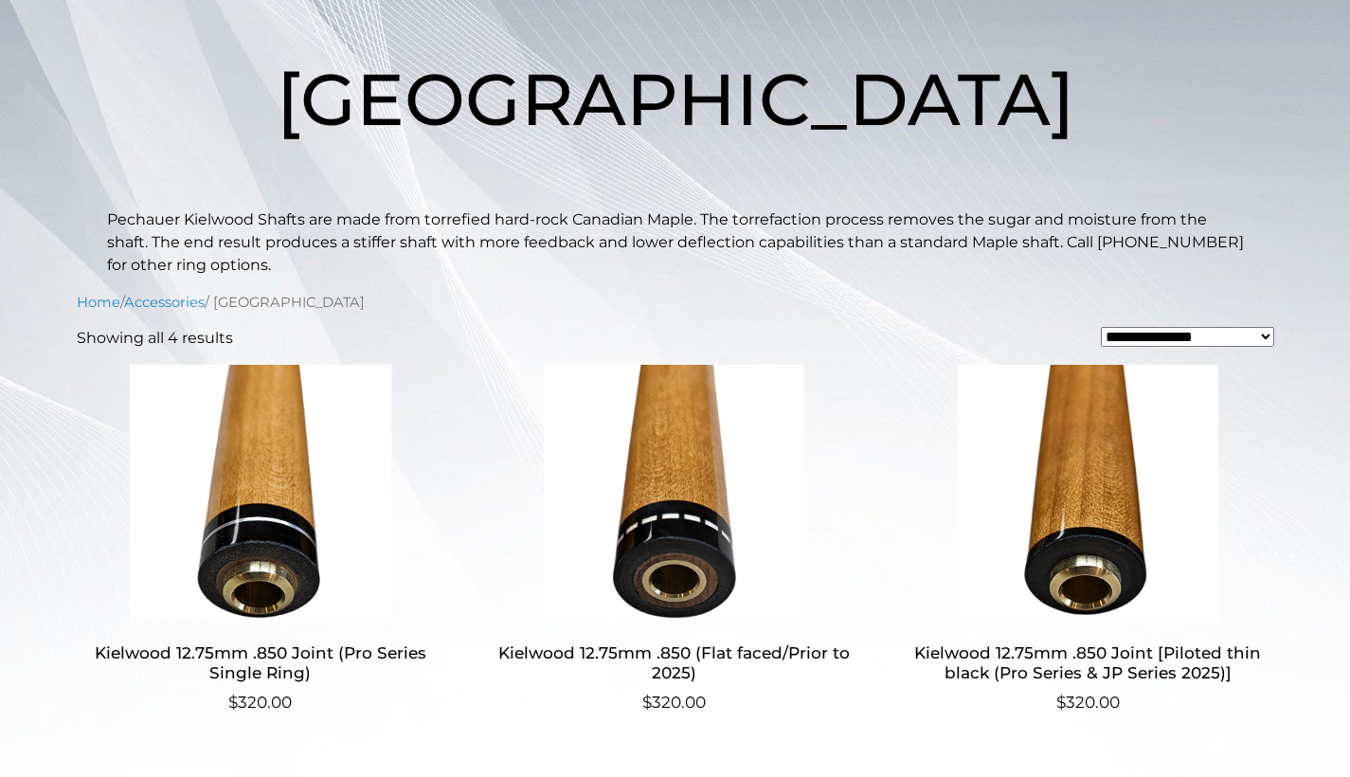
scroll to position [84, 0]
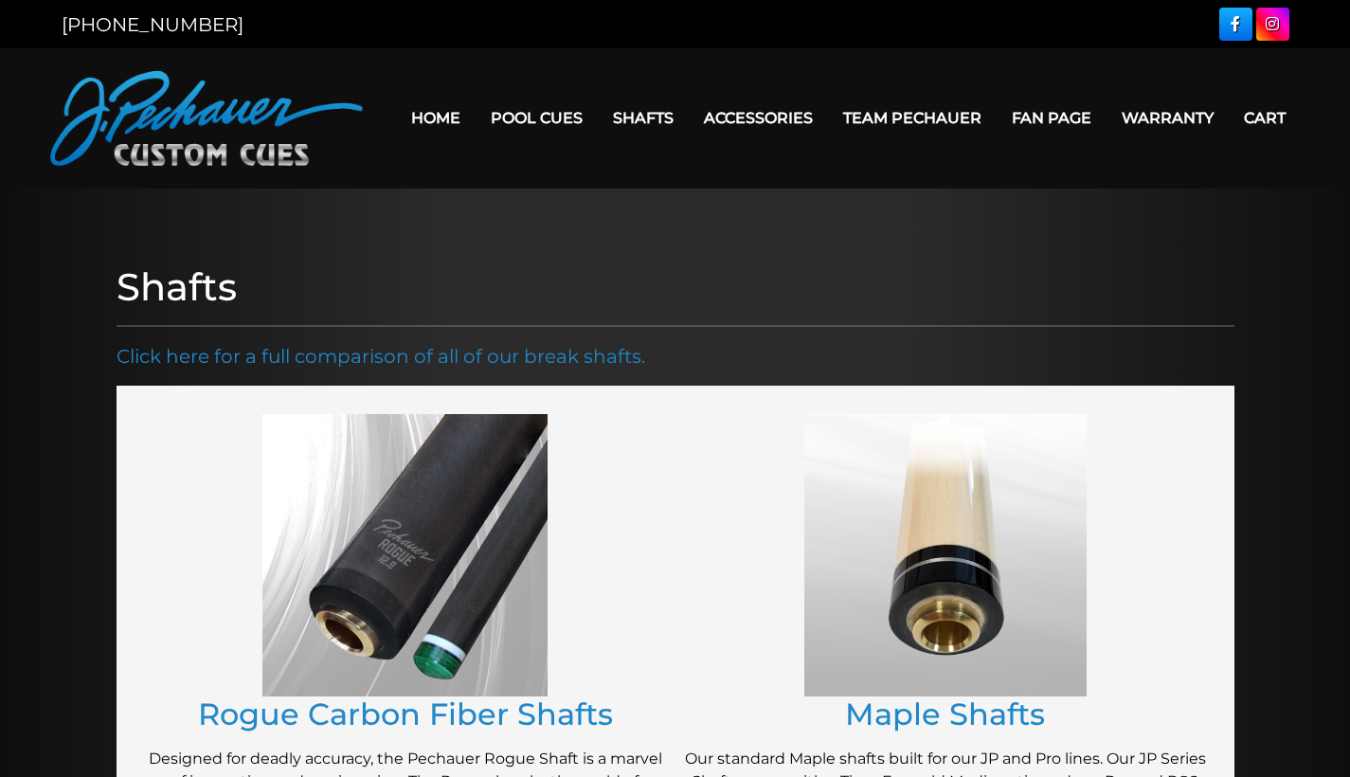
scroll to position [998, 0]
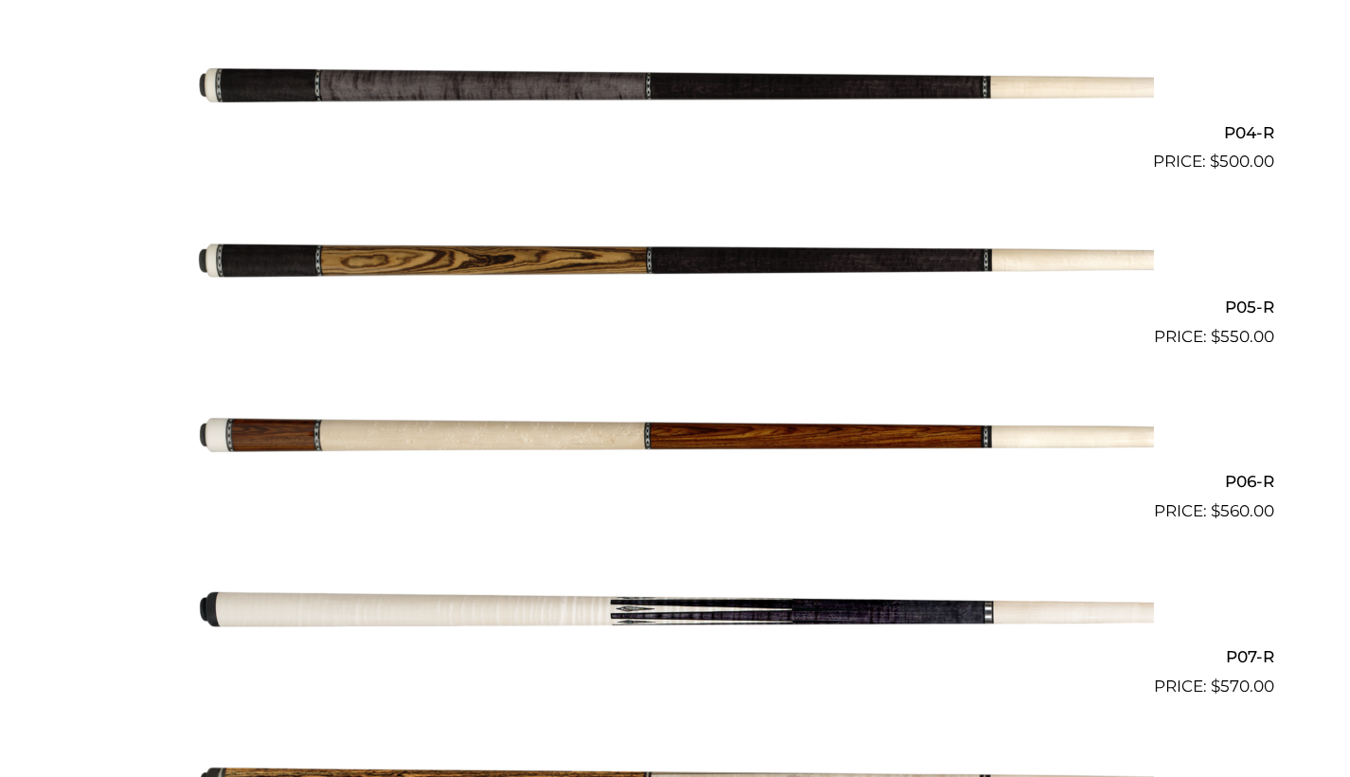
scroll to position [1133, 0]
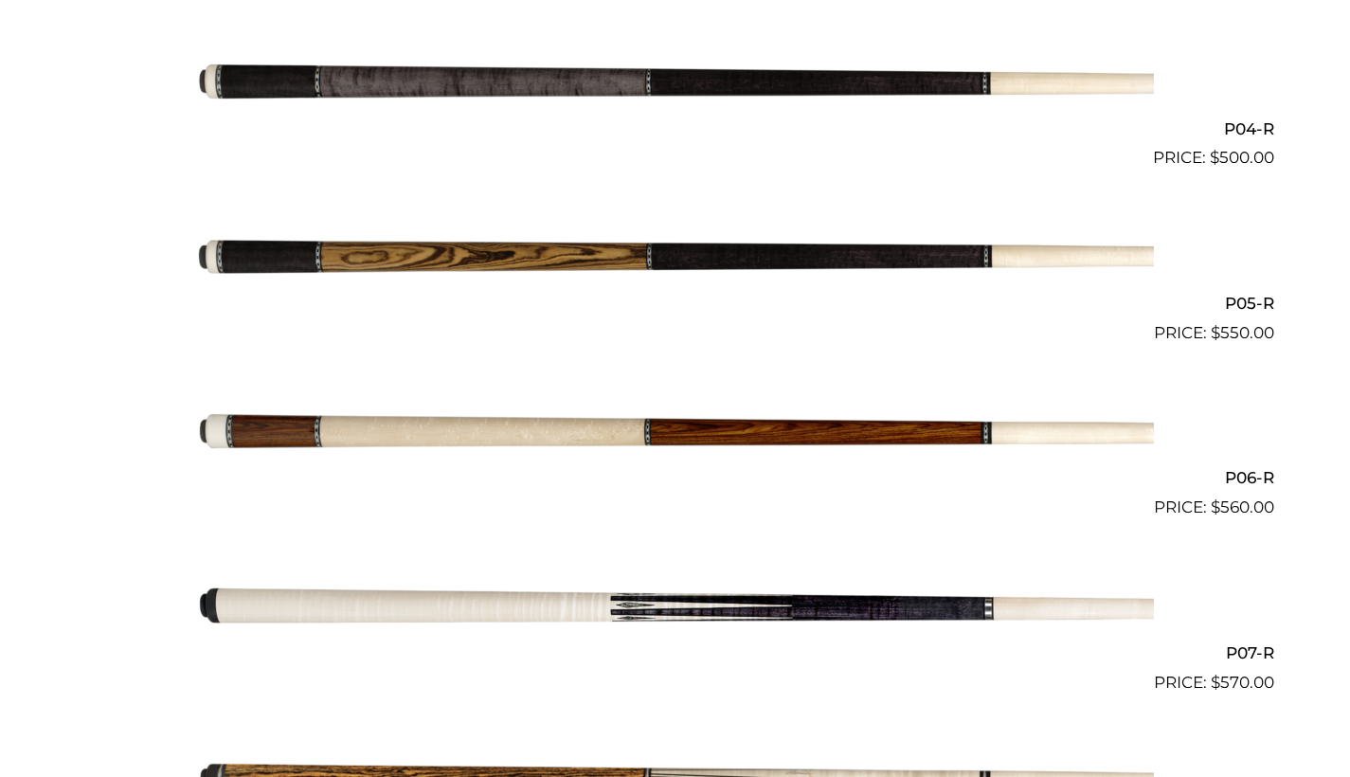
click at [428, 434] on img at bounding box center [675, 432] width 957 height 159
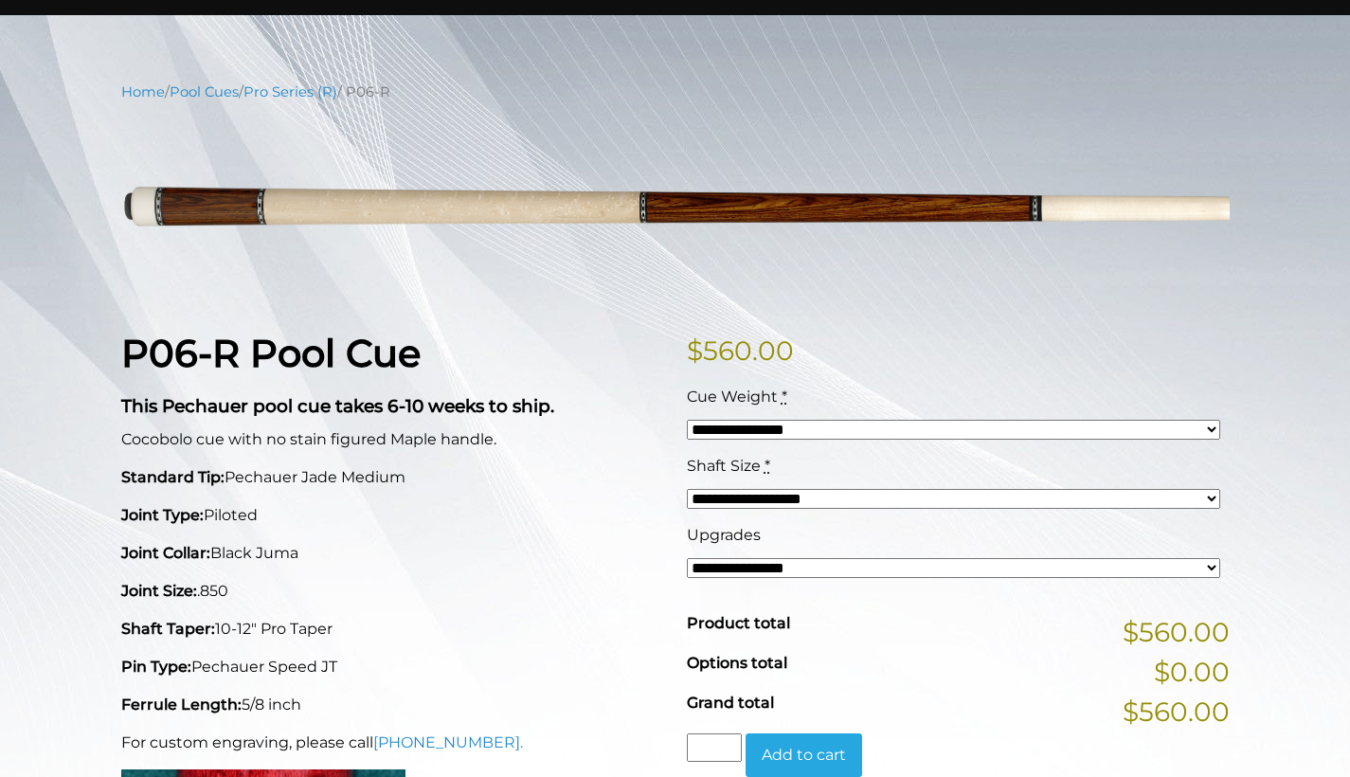
scroll to position [117, 0]
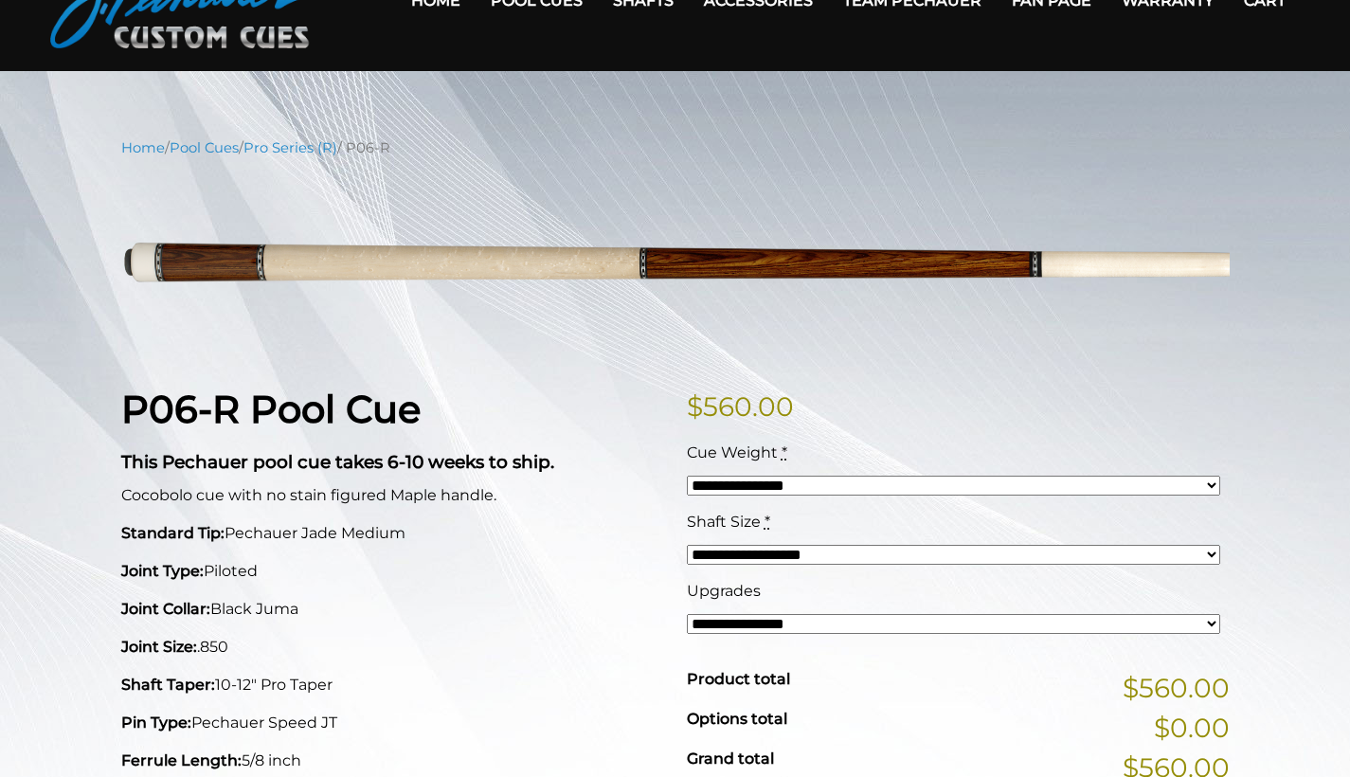
select select "*****"
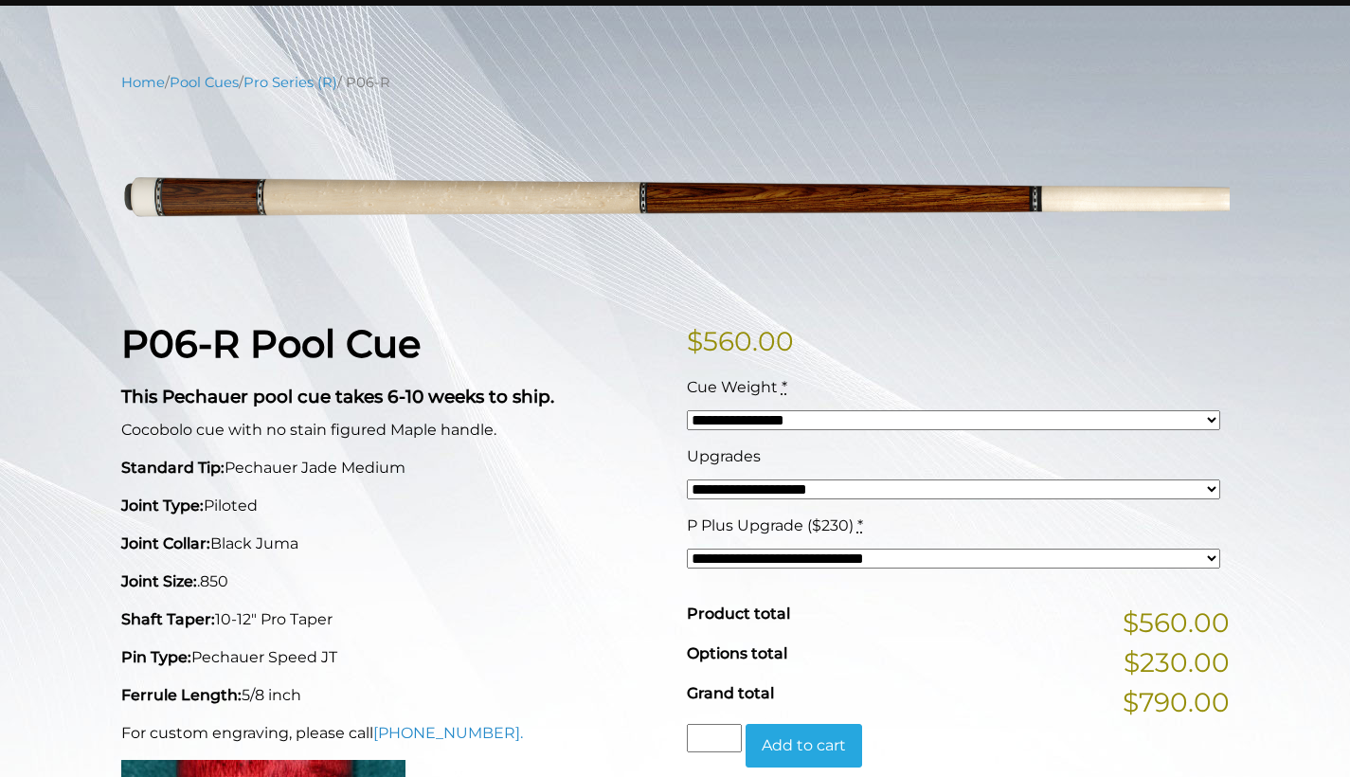
scroll to position [150, 0]
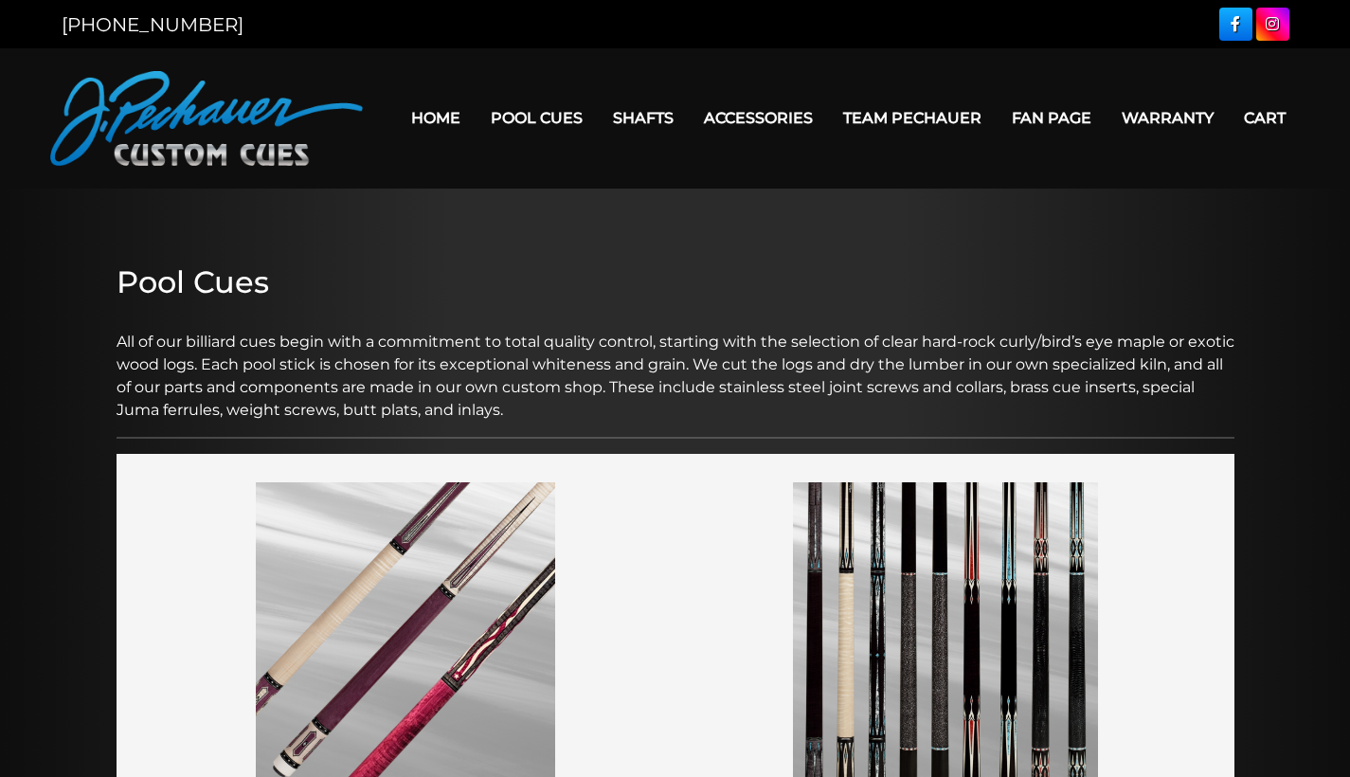
scroll to position [1011, 0]
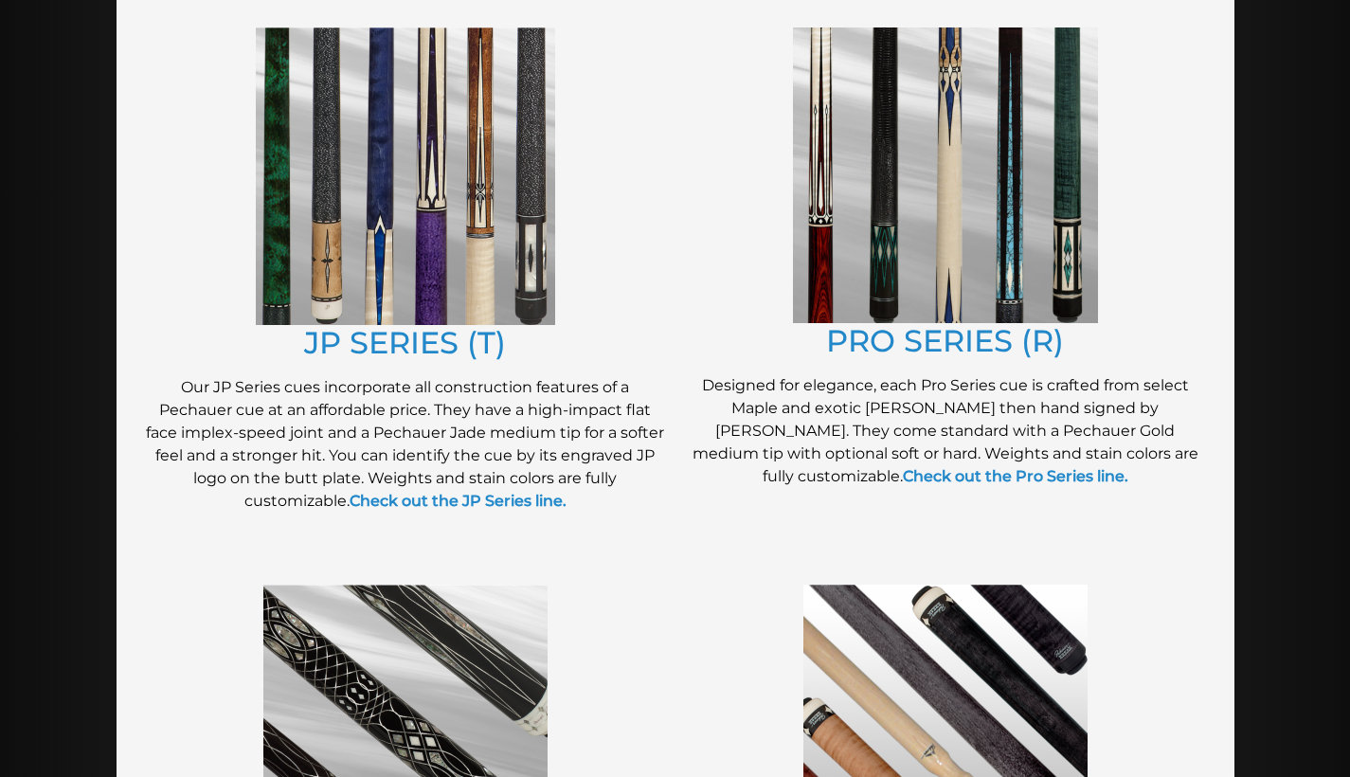
click at [339, 243] on img at bounding box center [405, 175] width 299 height 297
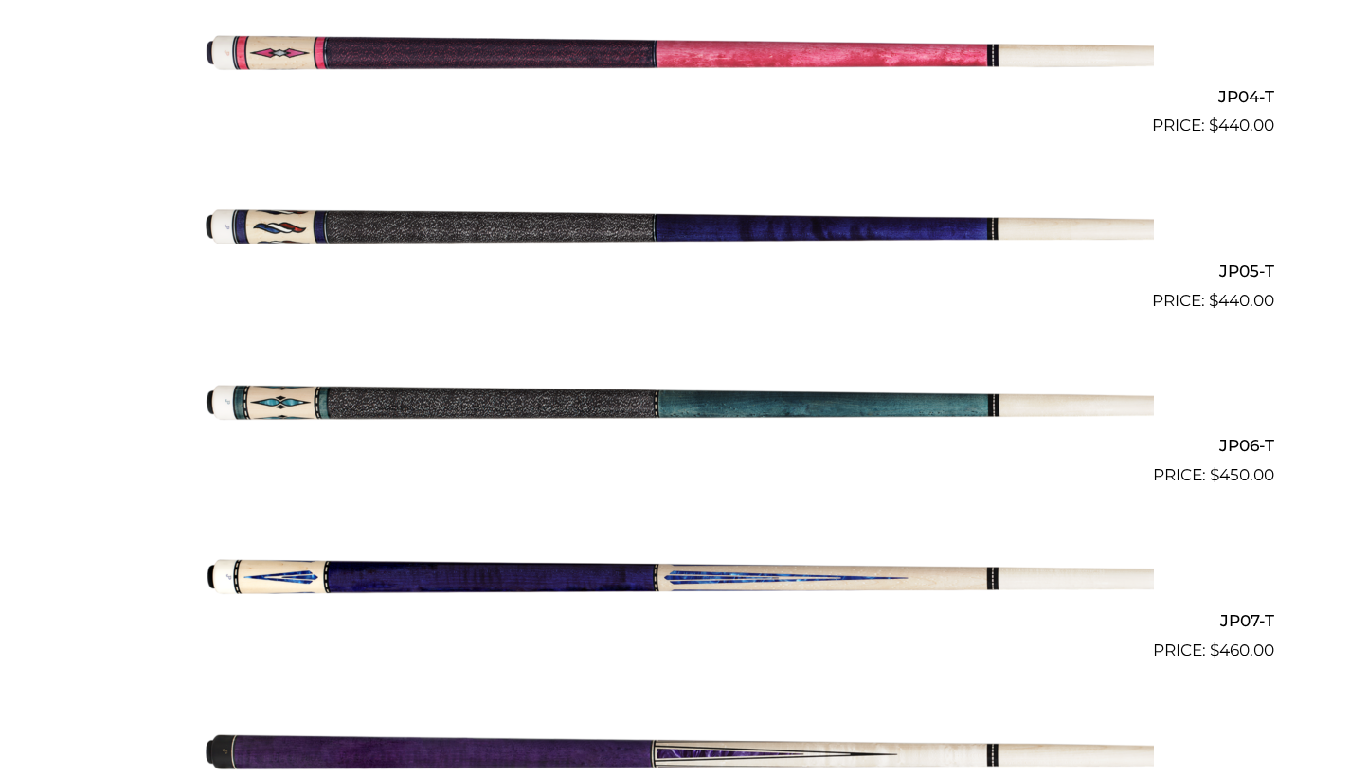
scroll to position [1193, 0]
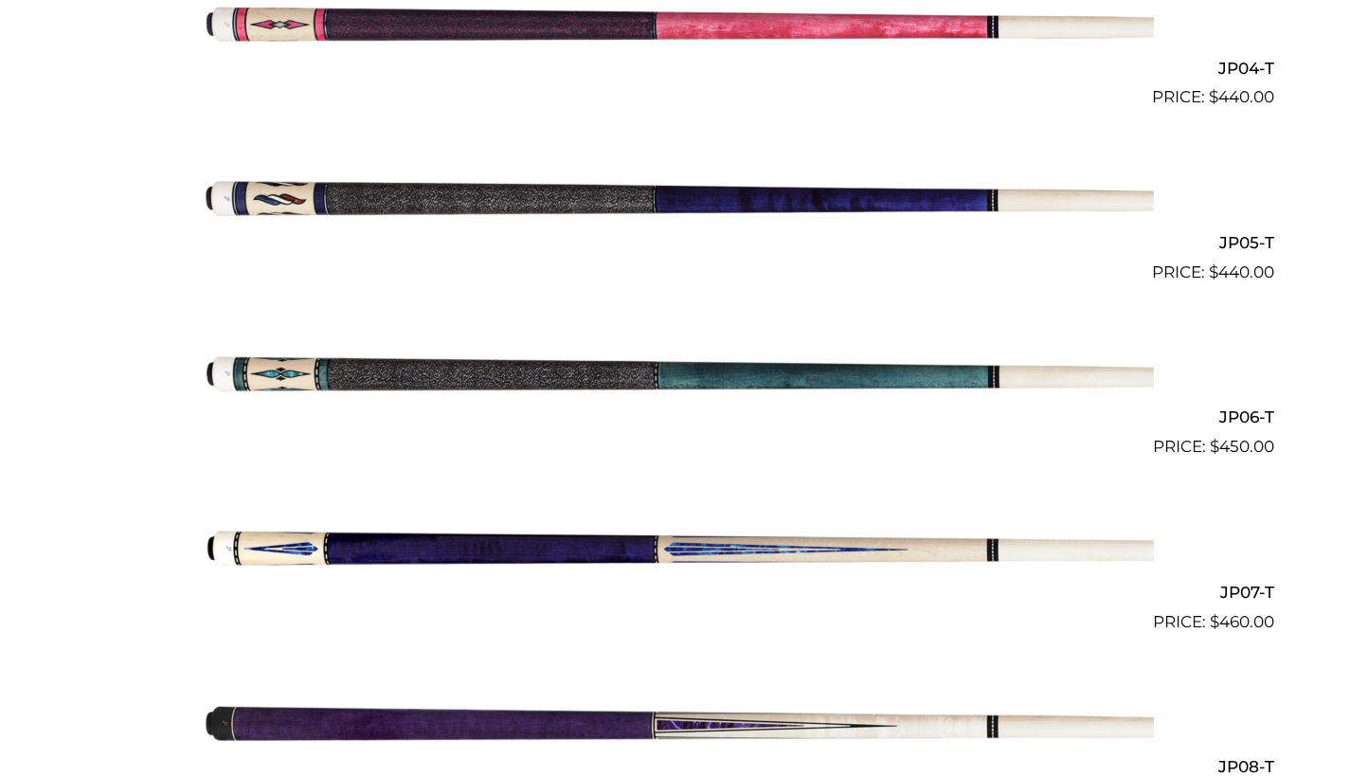
click at [814, 547] on img at bounding box center [675, 546] width 957 height 159
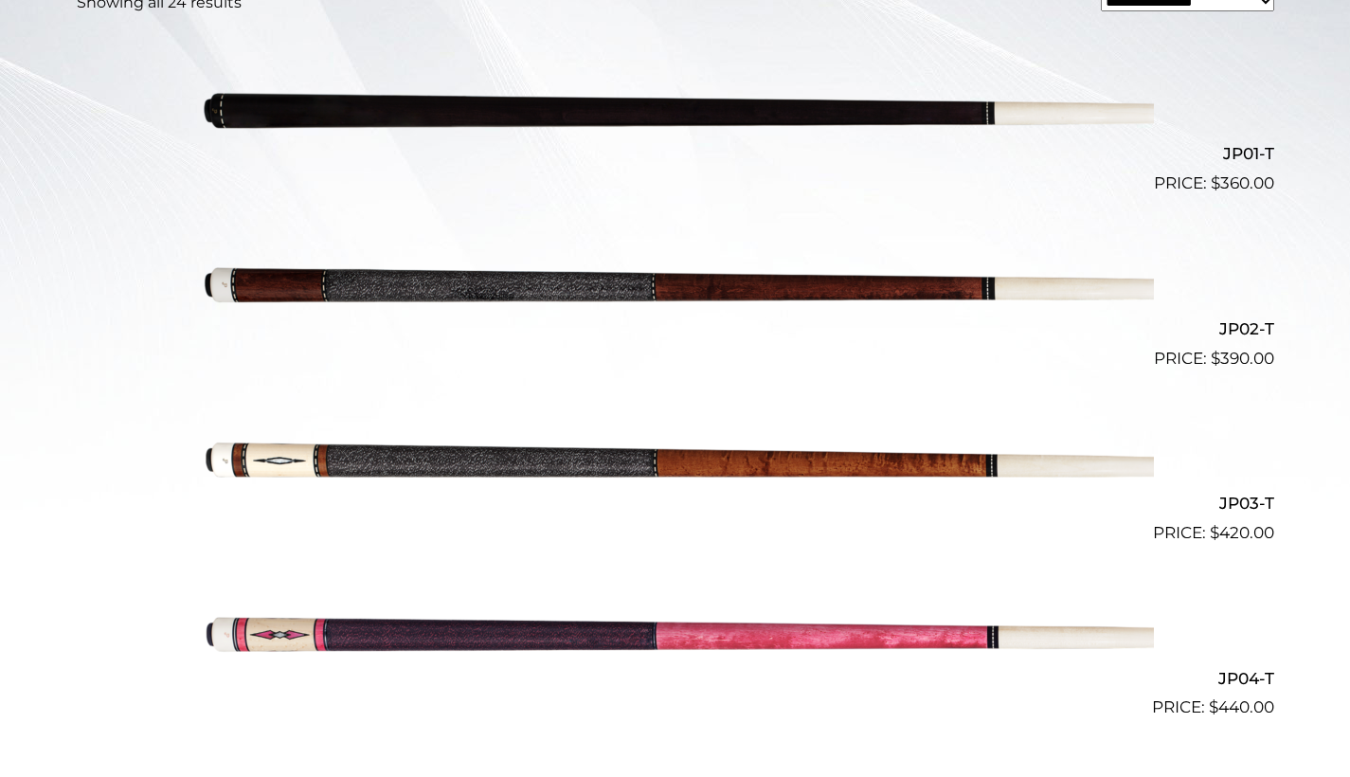
scroll to position [510, 0]
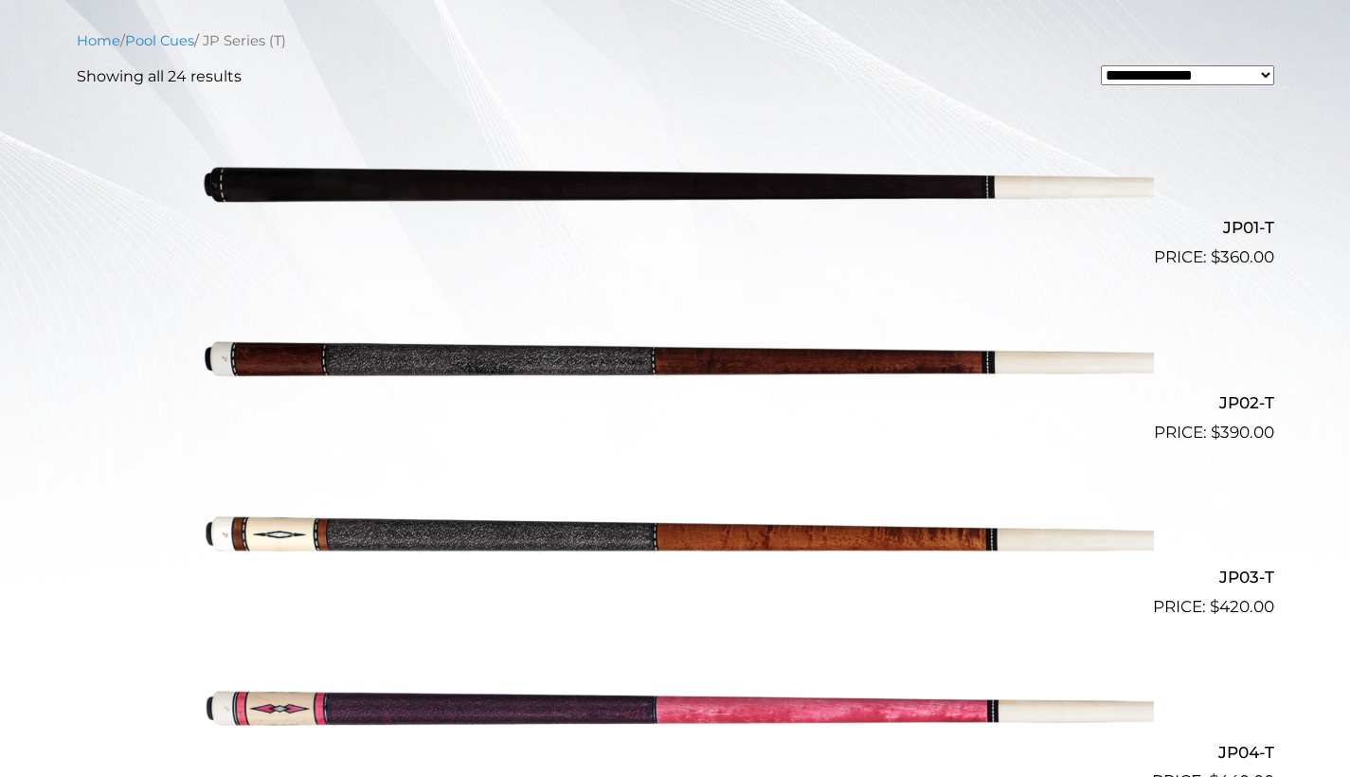
click at [570, 185] on img at bounding box center [675, 182] width 957 height 159
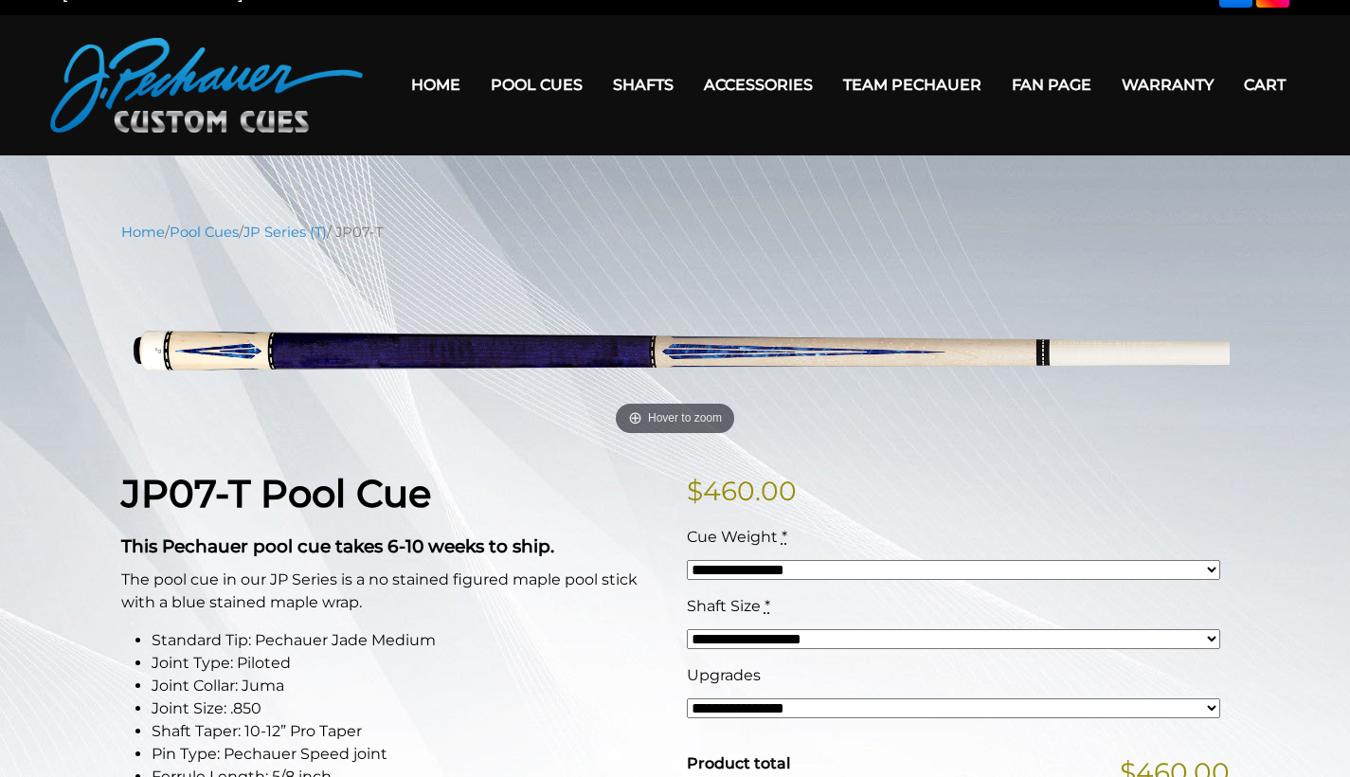
scroll to position [62, 0]
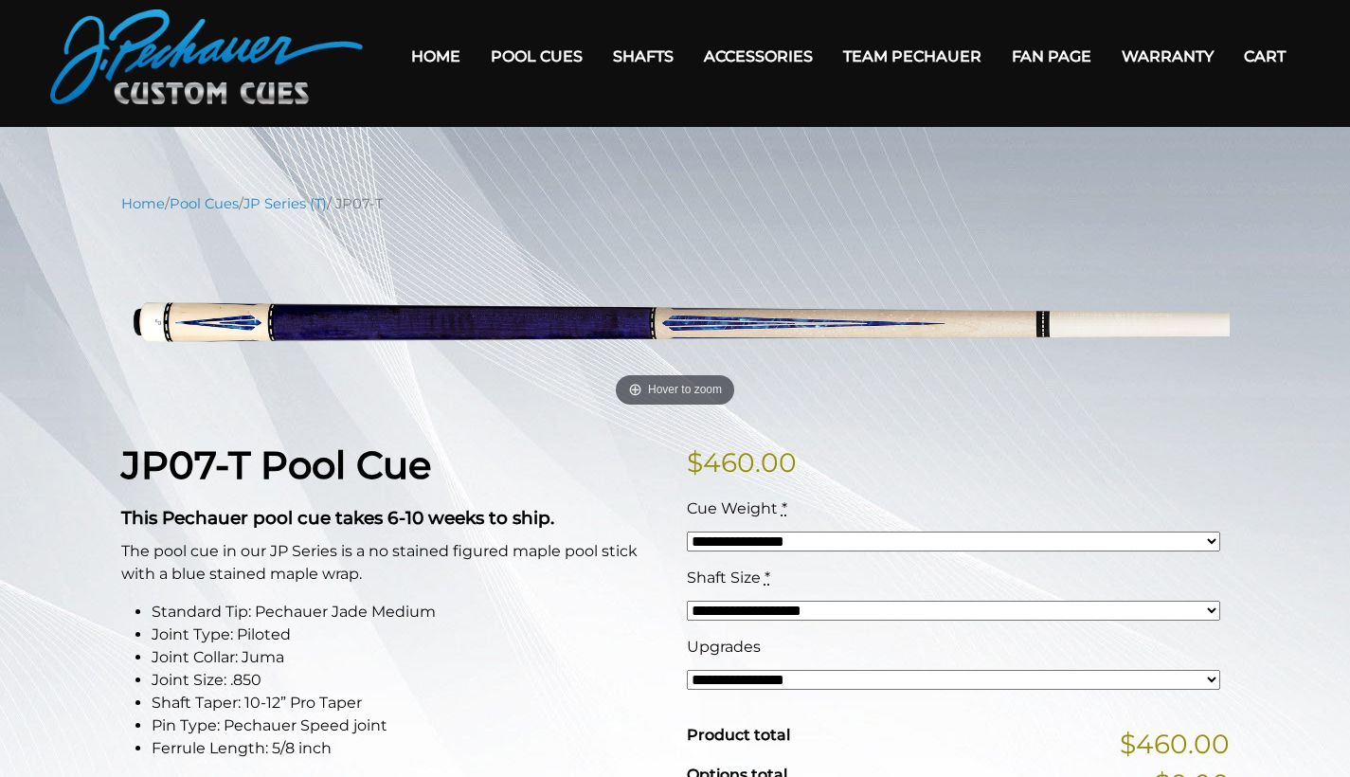
select select "*****"
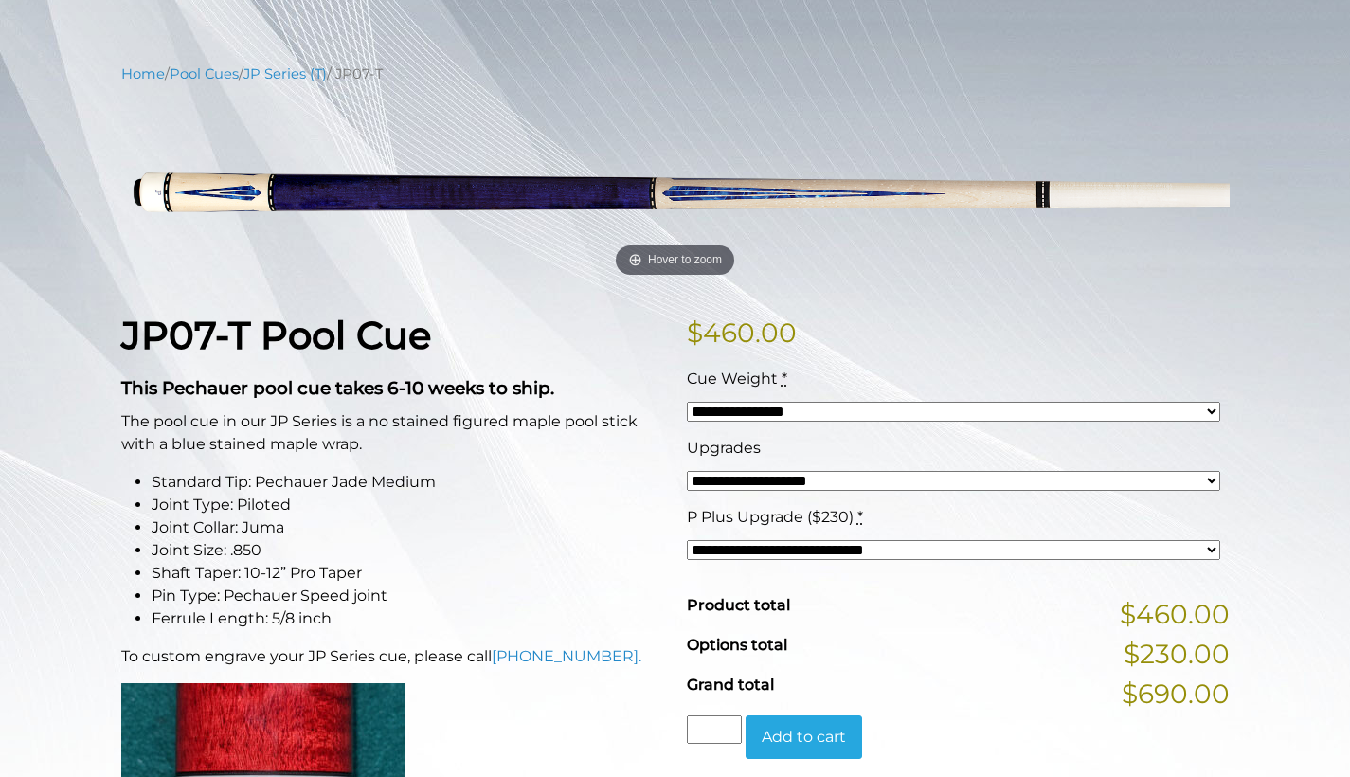
scroll to position [71, 0]
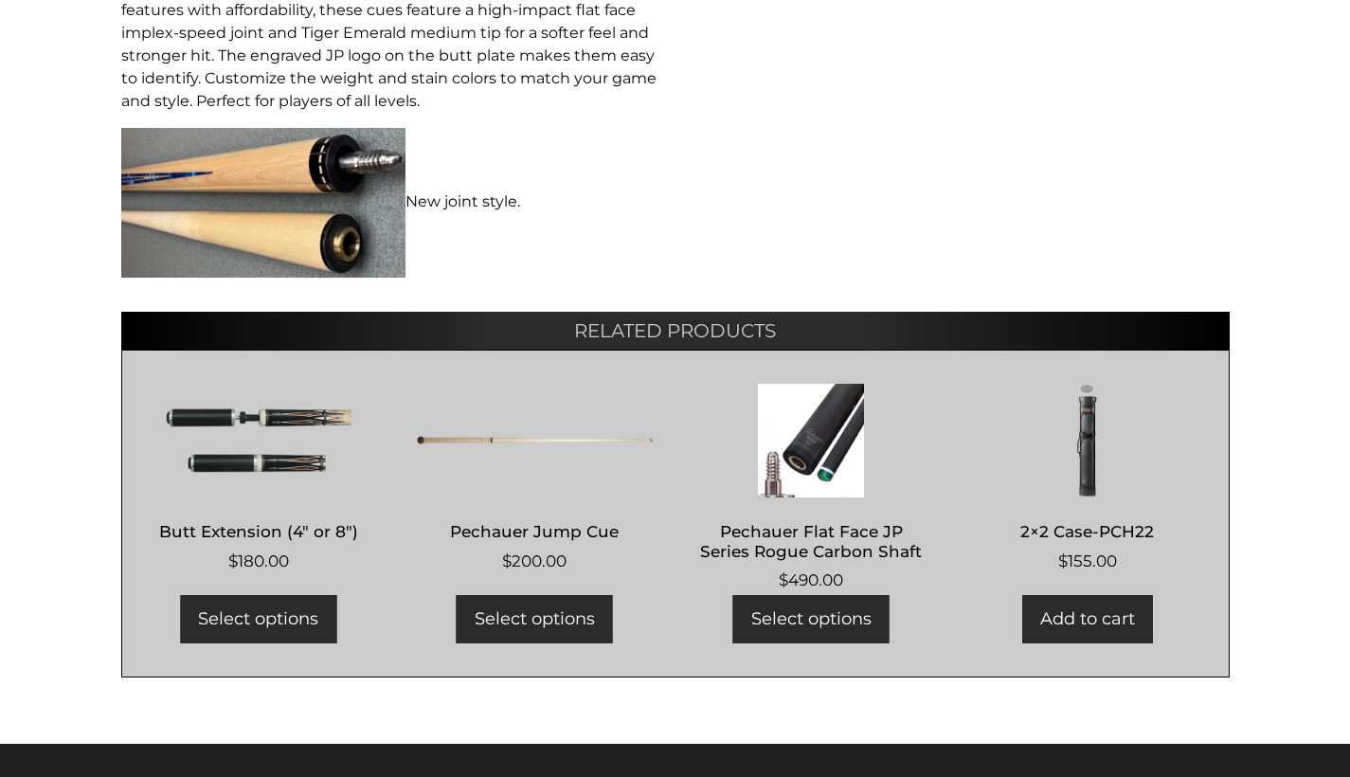
scroll to position [632, 0]
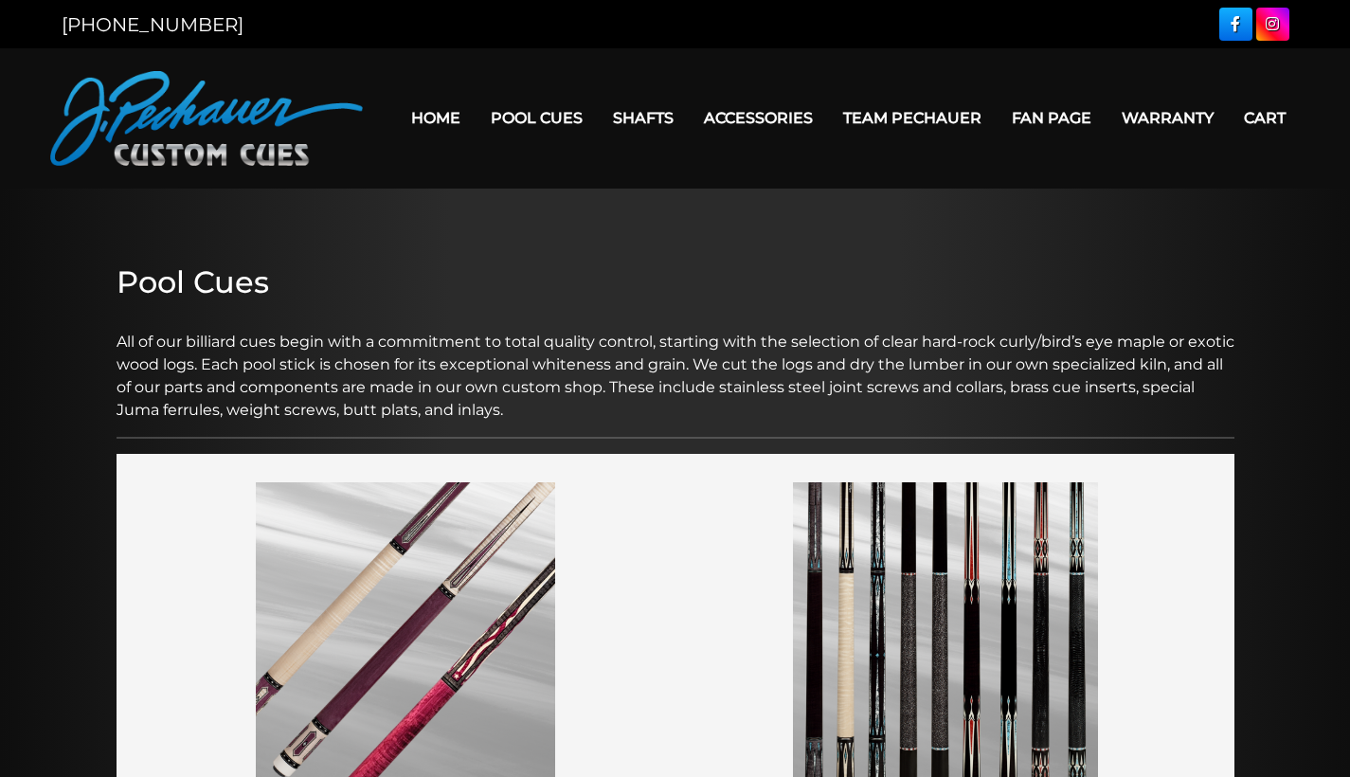
scroll to position [1011, 0]
